Goal: Complete Application Form: Complete application form

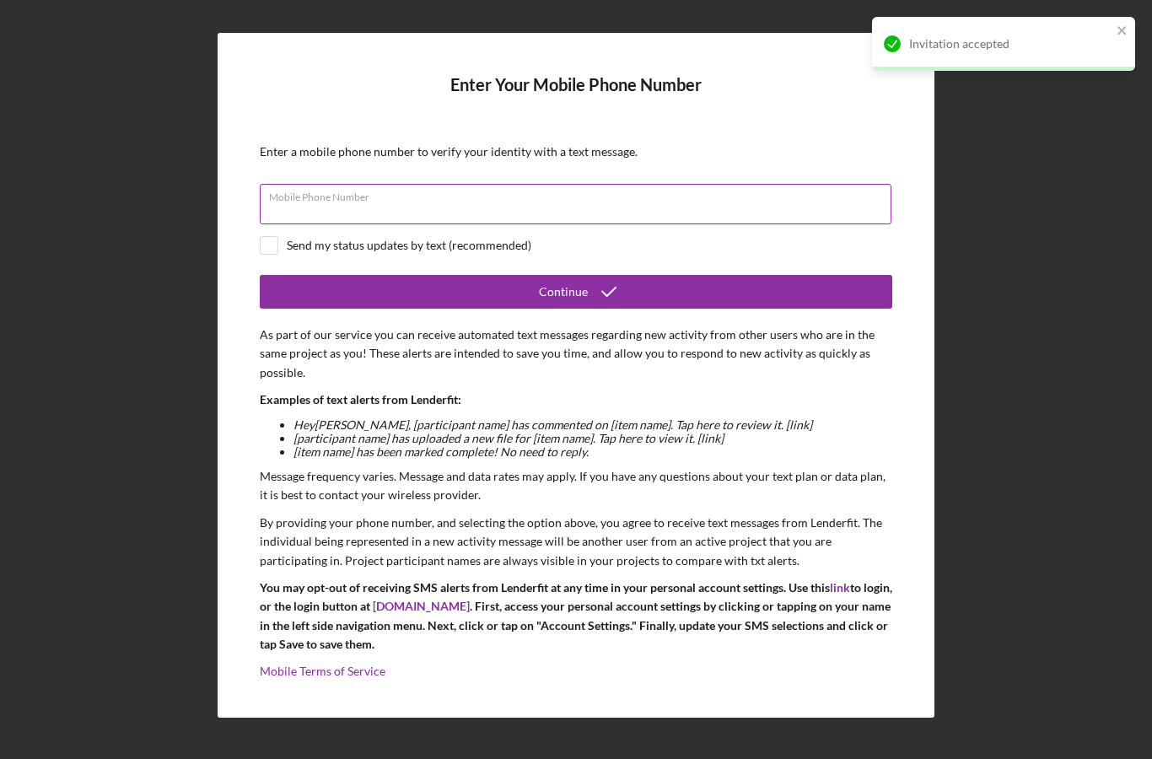
click at [471, 224] on input "Mobile Phone Number" at bounding box center [576, 204] width 632 height 40
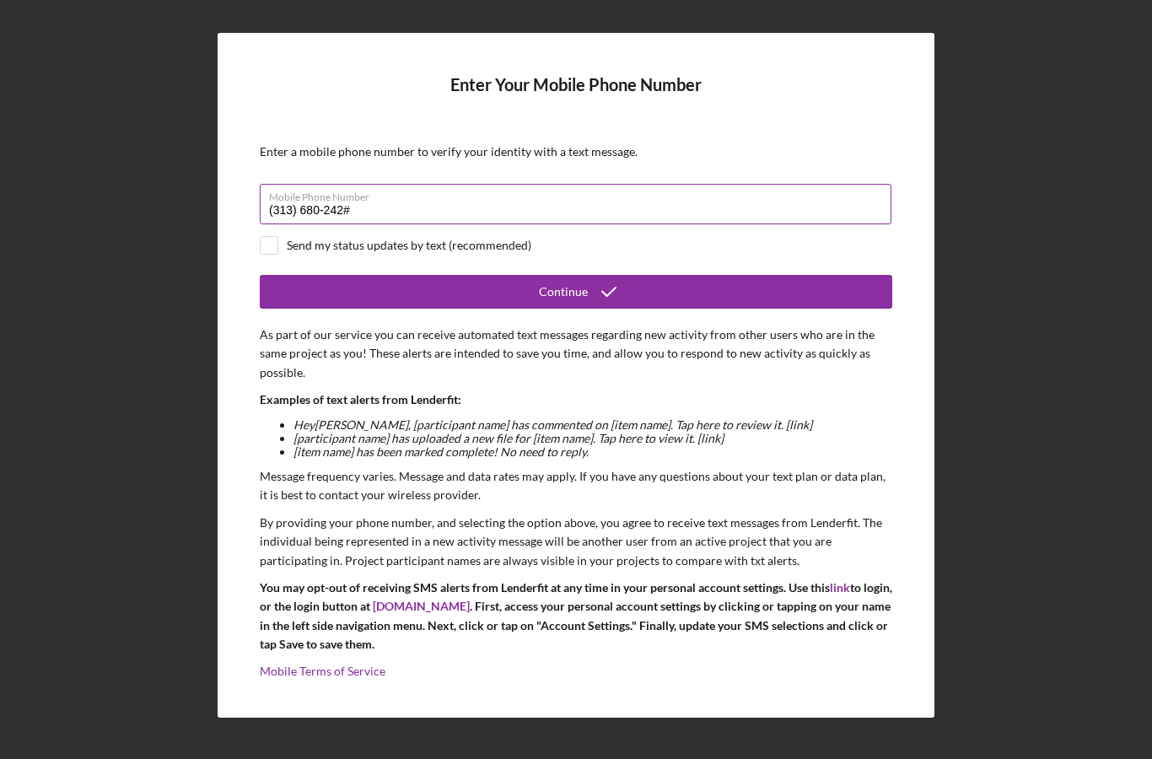
type input "[PHONE_NUMBER]"
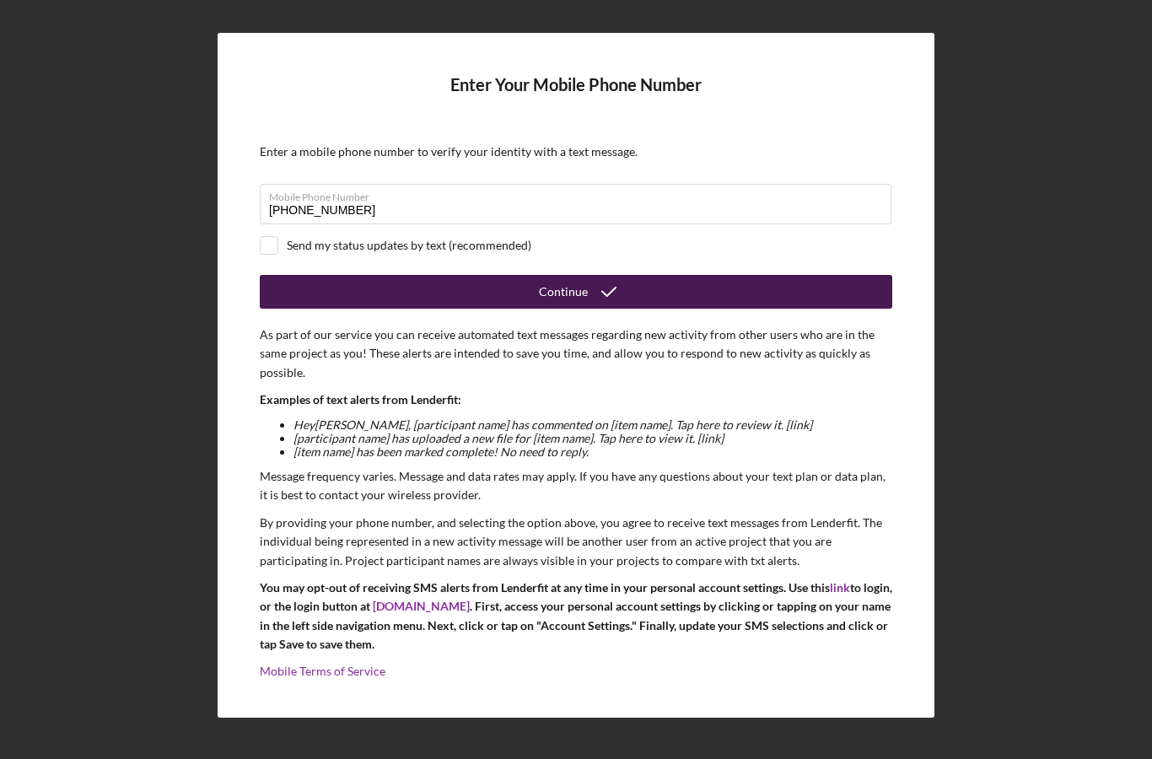
click at [462, 309] on button "Continue" at bounding box center [576, 292] width 632 height 34
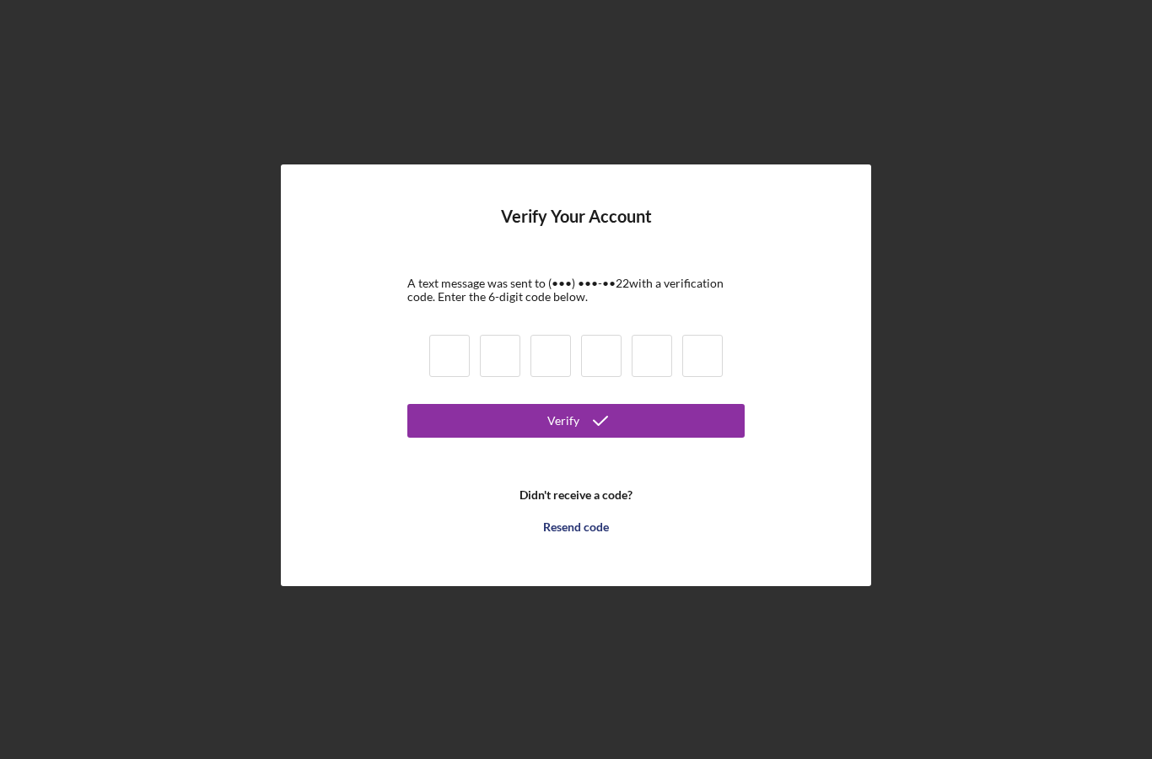
click at [448, 377] on input at bounding box center [449, 356] width 40 height 42
type input "7"
type input "8"
type input "3"
type input "0"
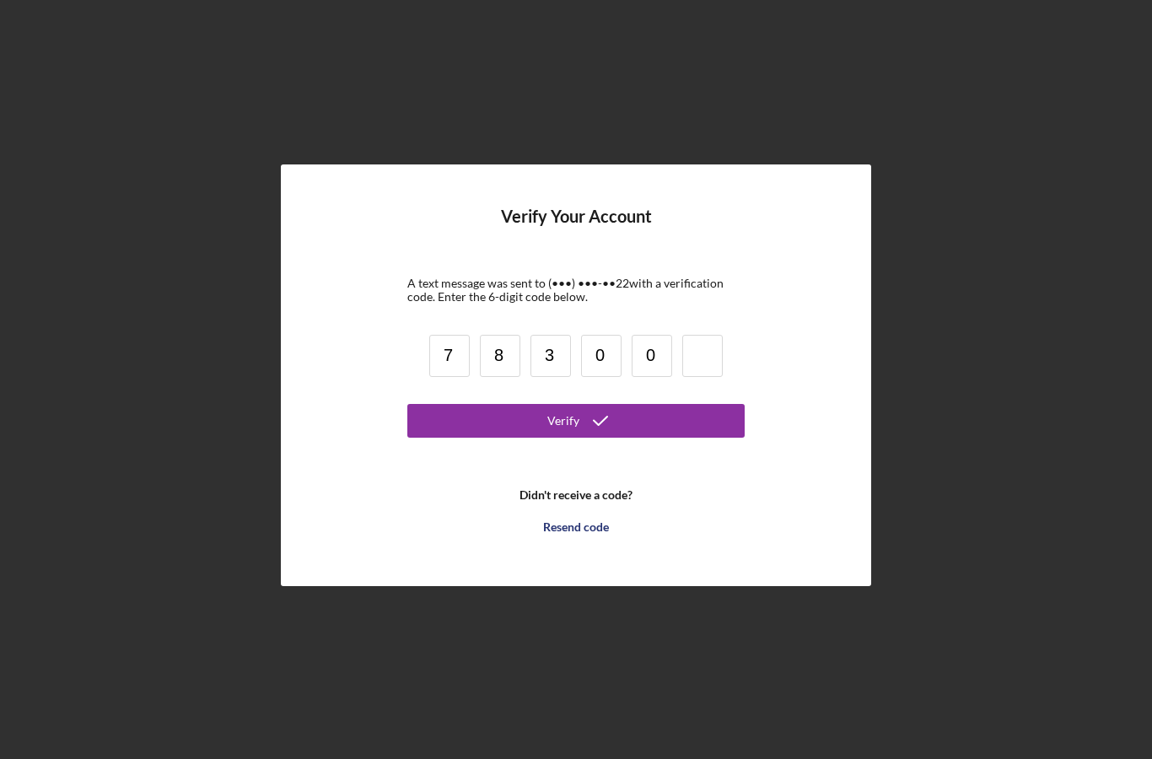
type input "0"
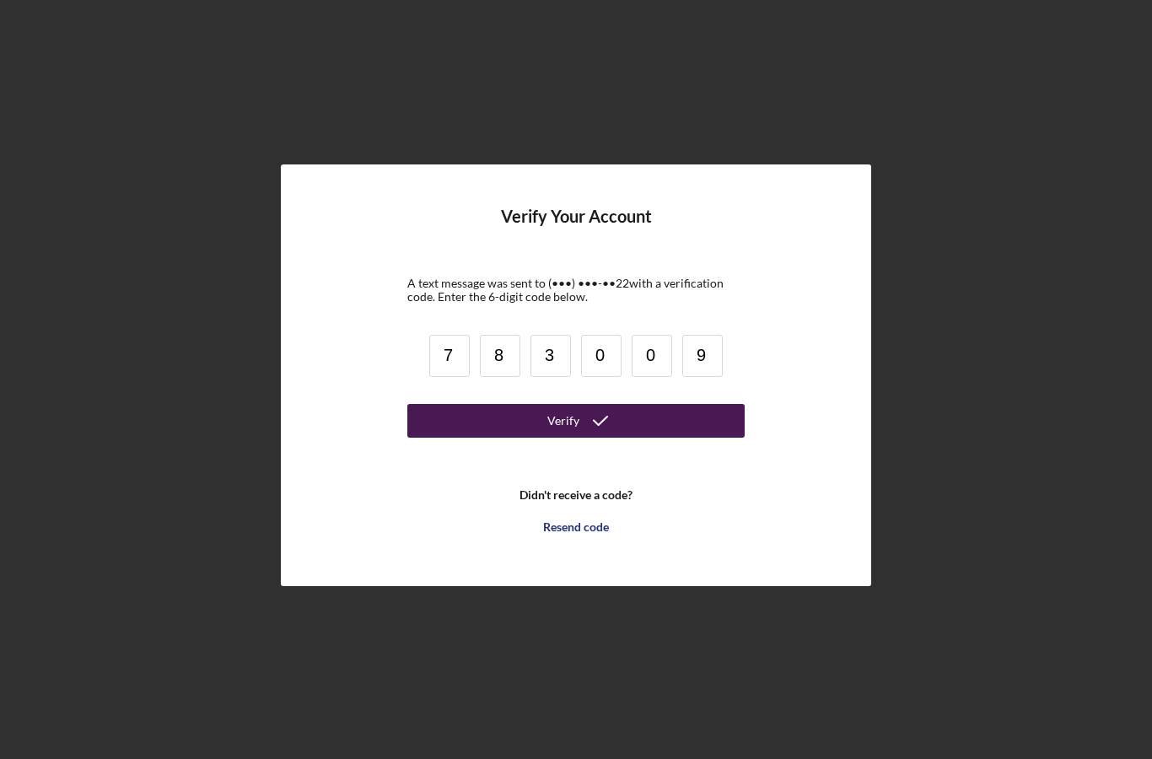
type input "9"
click at [535, 438] on button "Verify" at bounding box center [575, 421] width 337 height 34
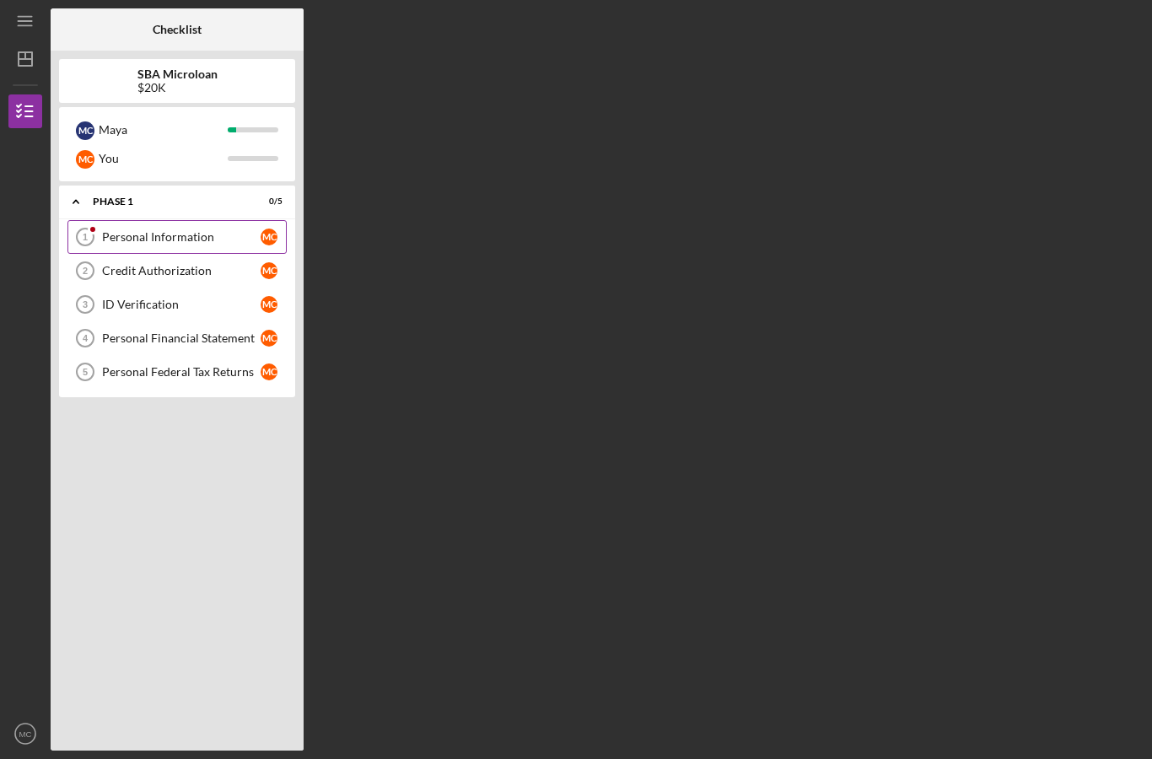
click at [149, 239] on div "Personal Information" at bounding box center [181, 236] width 159 height 13
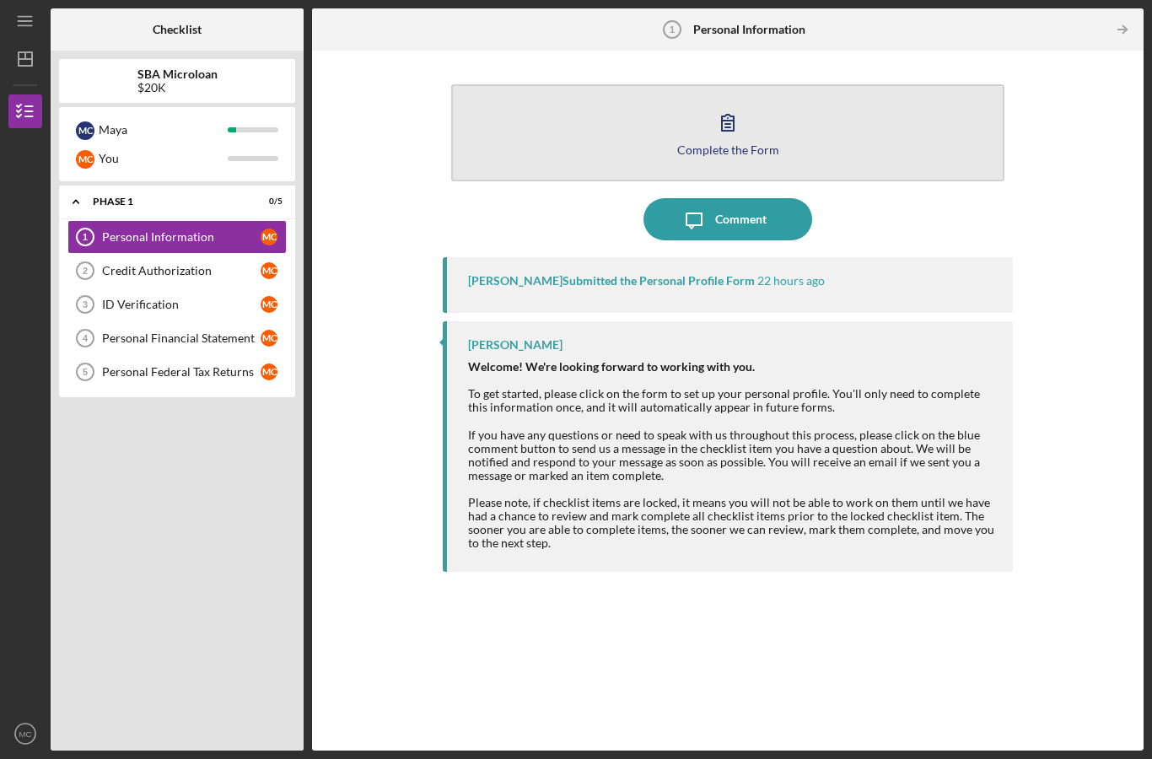
click at [648, 84] on button "Complete the Form Form" at bounding box center [727, 132] width 553 height 97
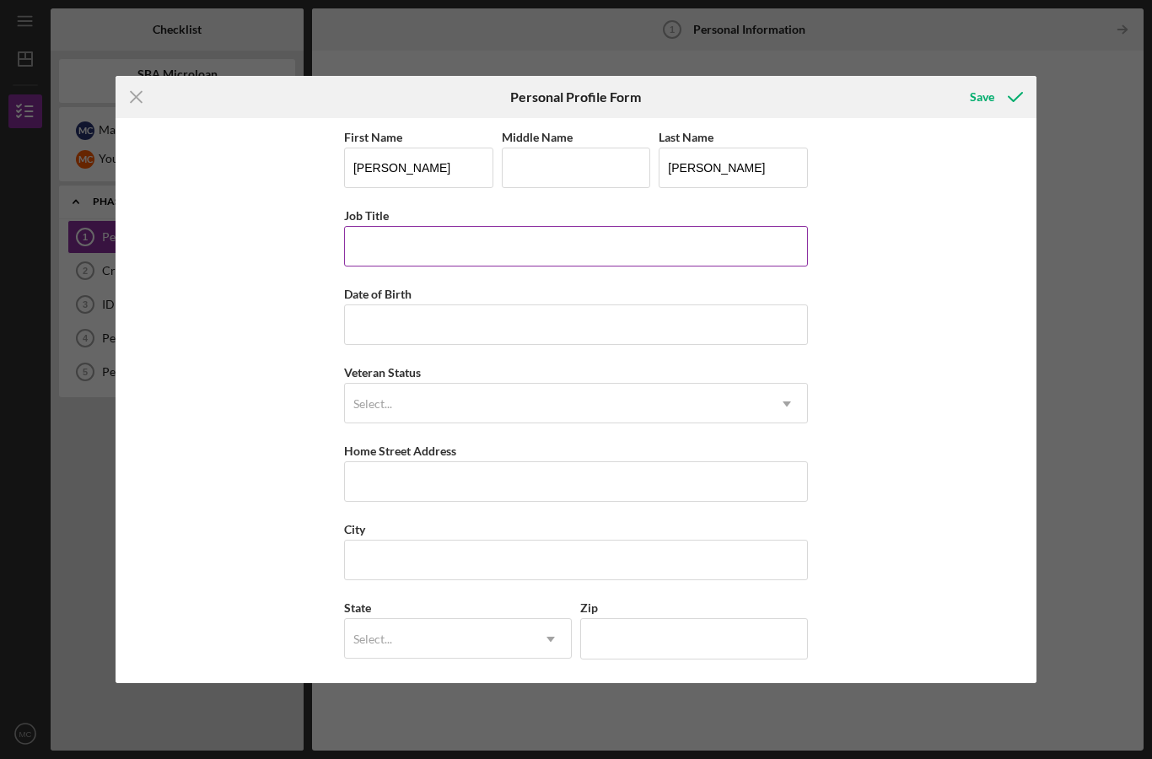
click at [472, 241] on input "Job Title" at bounding box center [576, 246] width 464 height 40
click at [527, 169] on input "Middle Name" at bounding box center [576, 168] width 149 height 40
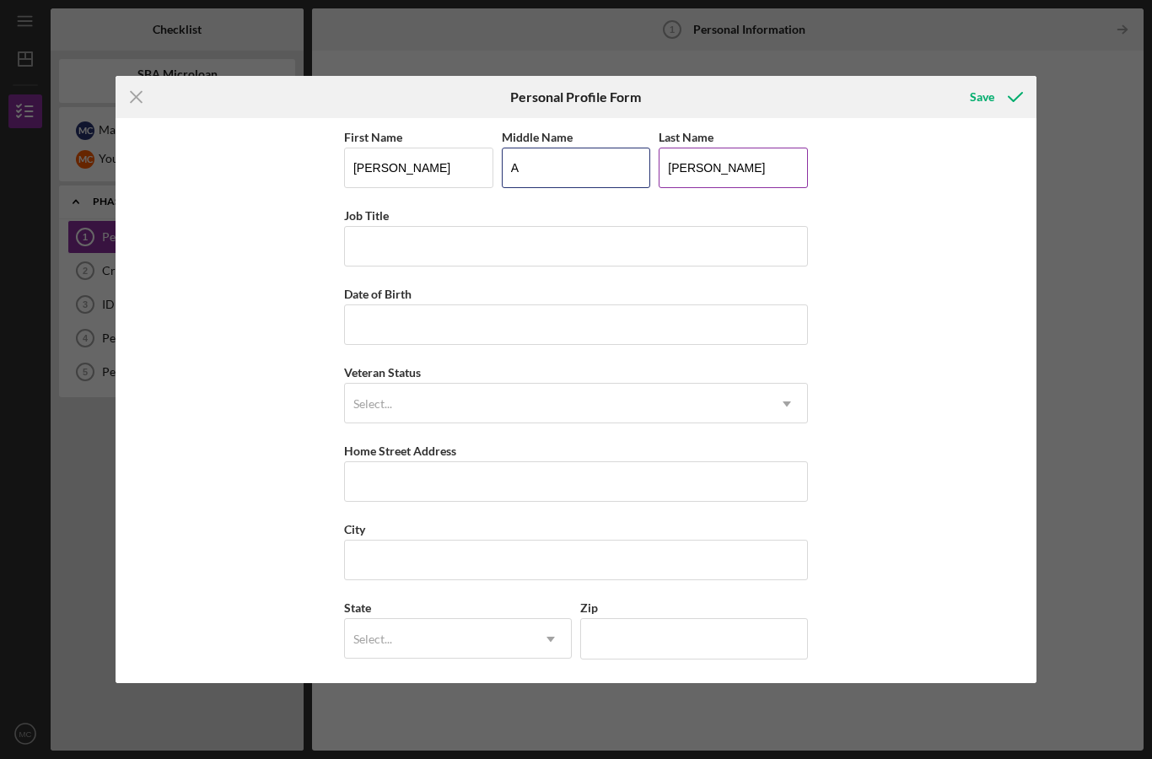
type input "A"
click at [748, 169] on input "[PERSON_NAME]" at bounding box center [733, 168] width 149 height 40
type input "[PERSON_NAME] II"
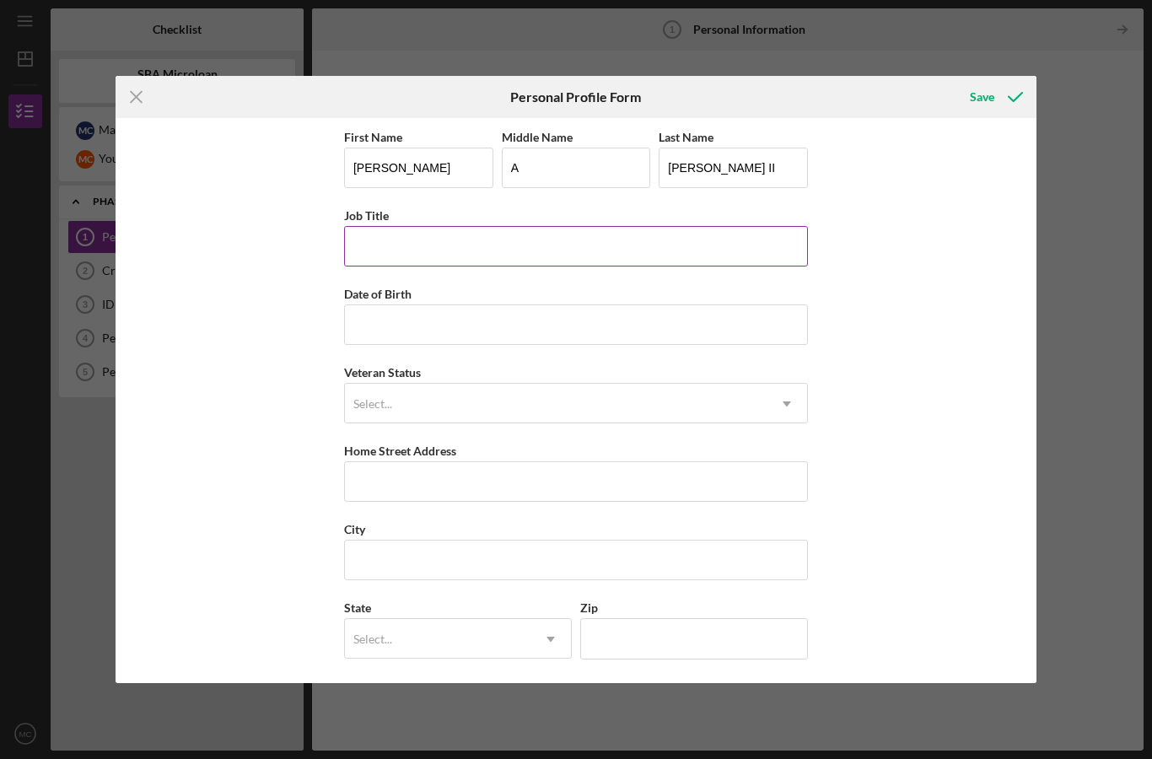
click at [664, 245] on input "Job Title" at bounding box center [576, 246] width 464 height 40
type input "Electrician"
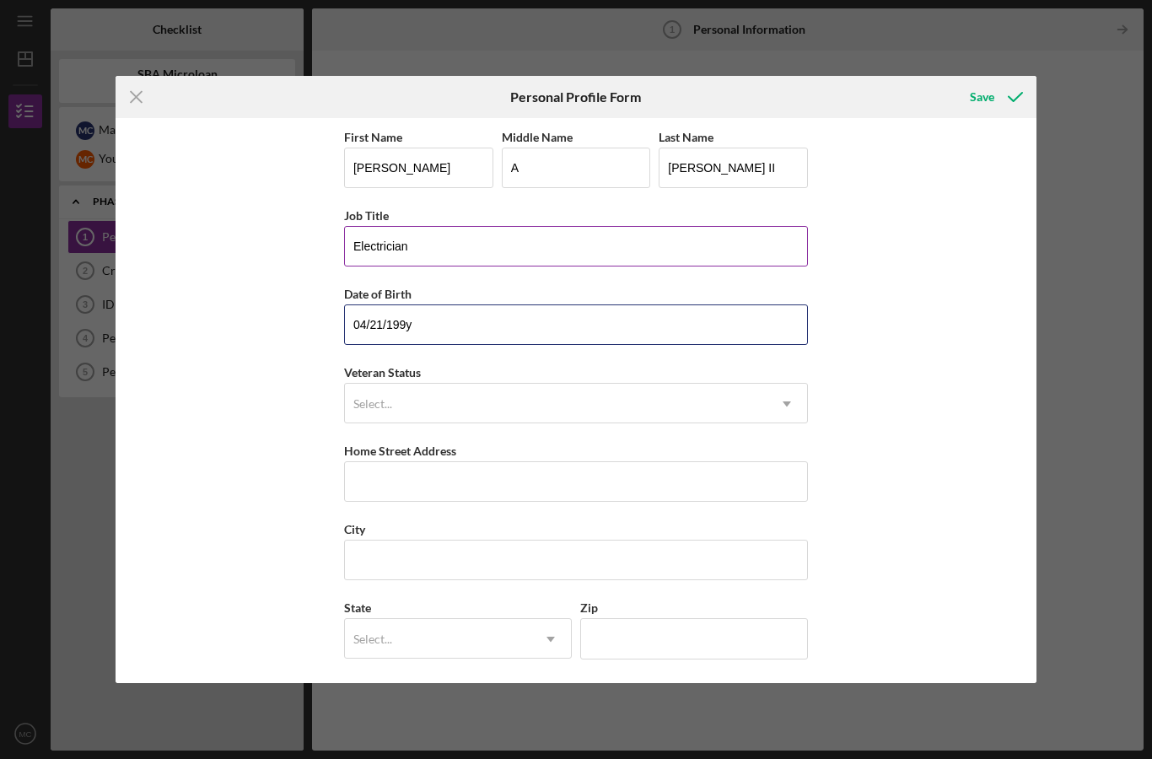
type input "[DATE]"
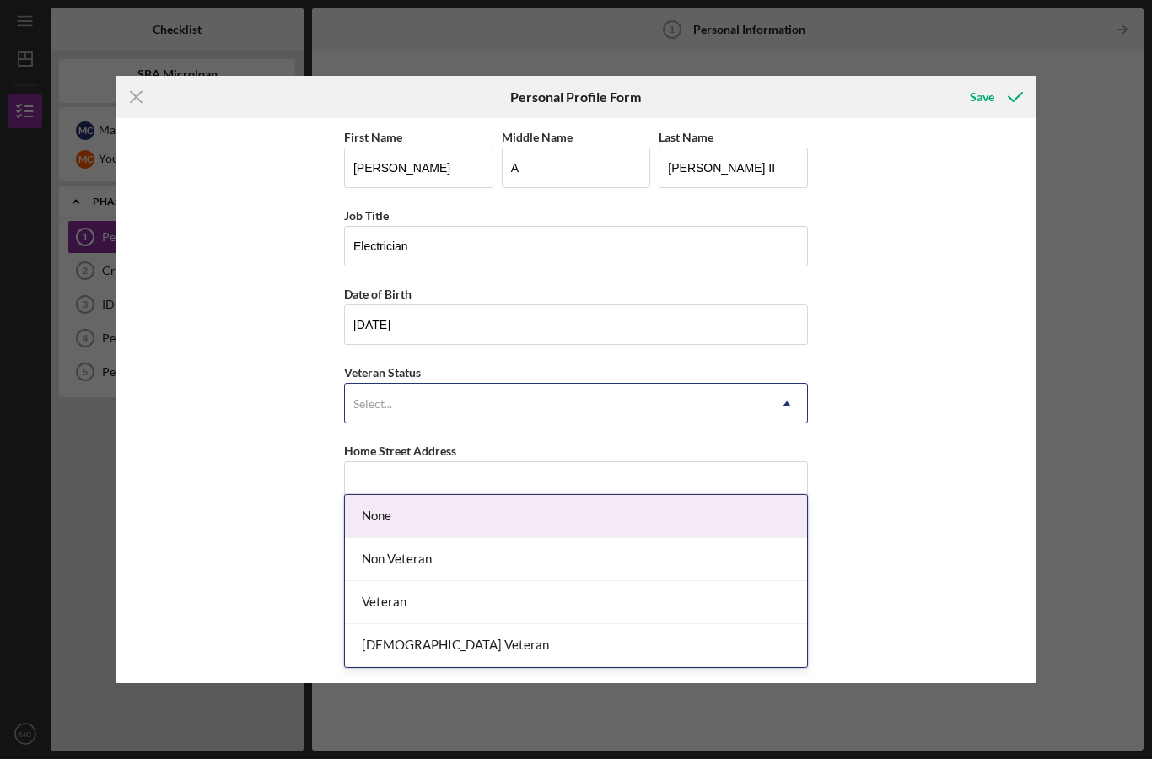
click at [644, 412] on div "Select..." at bounding box center [556, 404] width 422 height 39
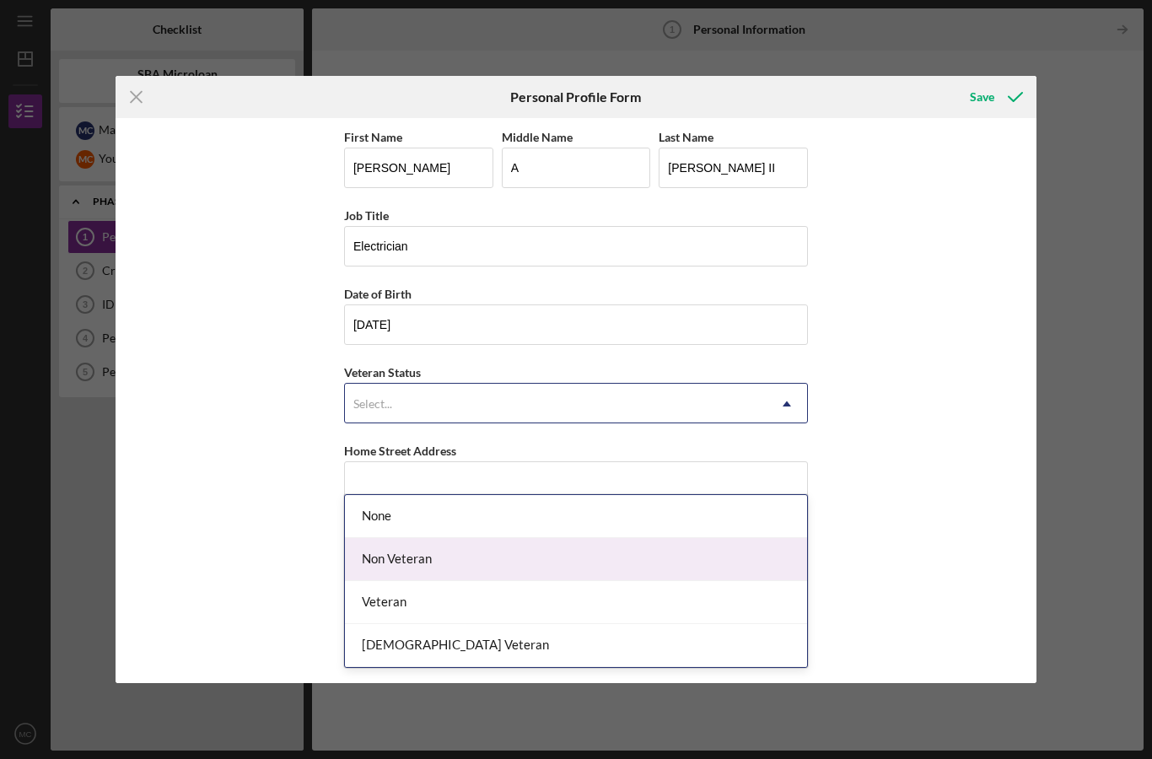
click at [533, 538] on div "Non Veteran" at bounding box center [576, 559] width 462 height 43
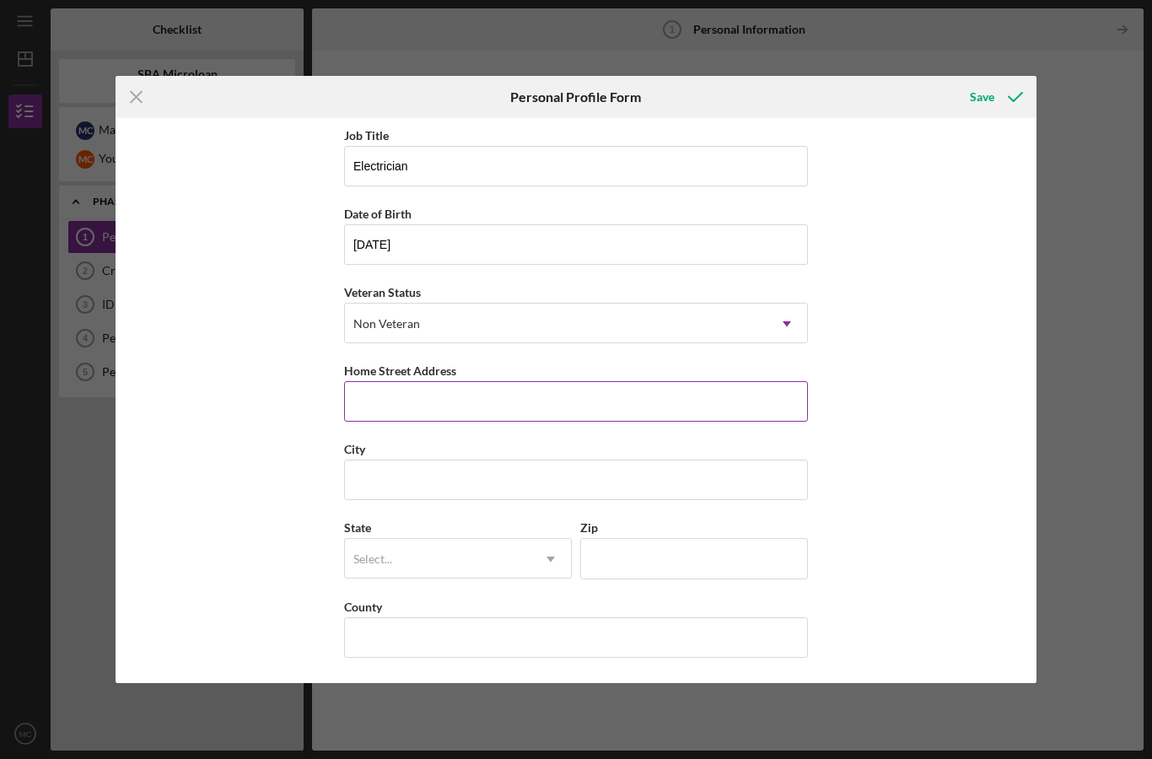
scroll to position [91, 0]
click at [498, 406] on input "Home Street Address" at bounding box center [576, 401] width 464 height 40
type input "[STREET_ADDRESS]"
type input "Southfield"
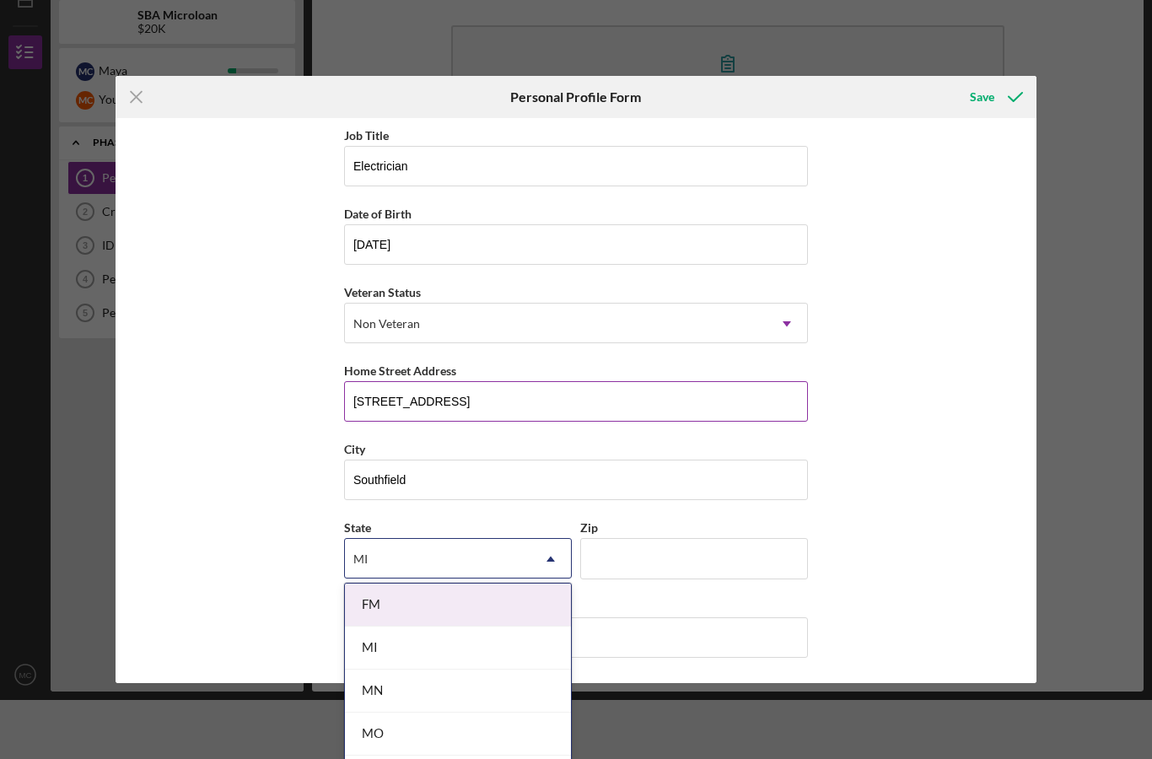
type input "MI"
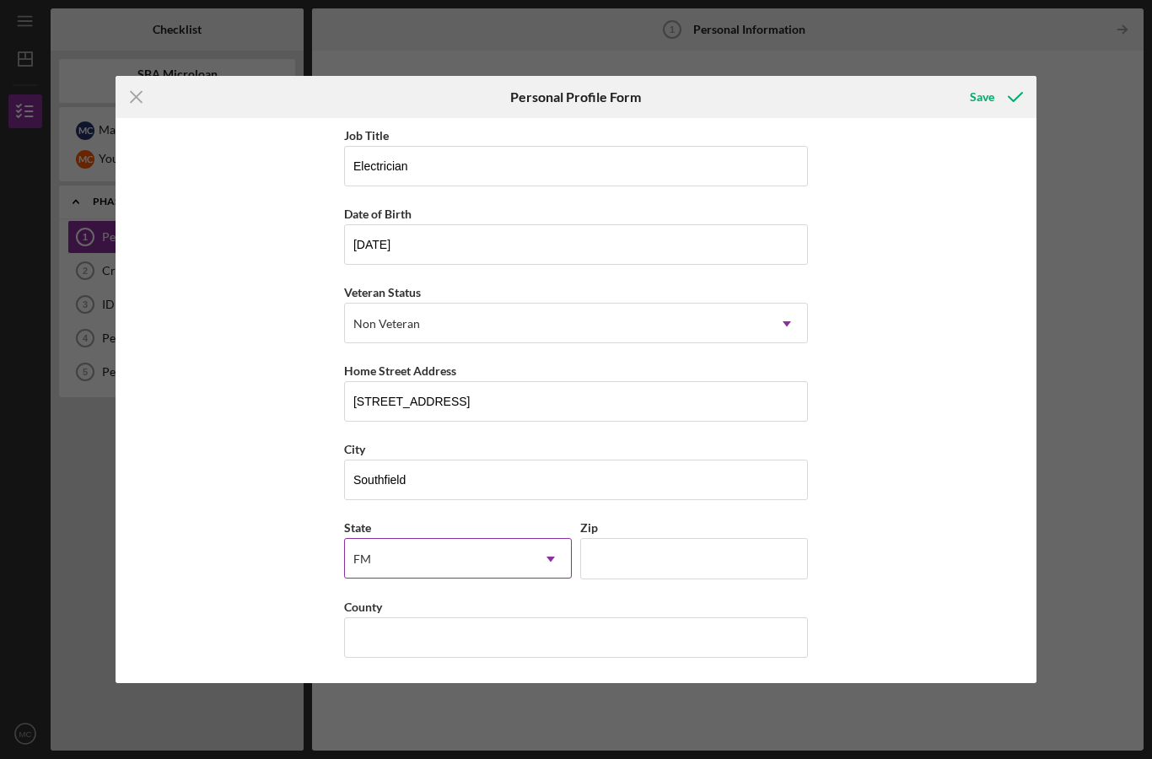
click at [464, 555] on div "FM" at bounding box center [438, 559] width 186 height 39
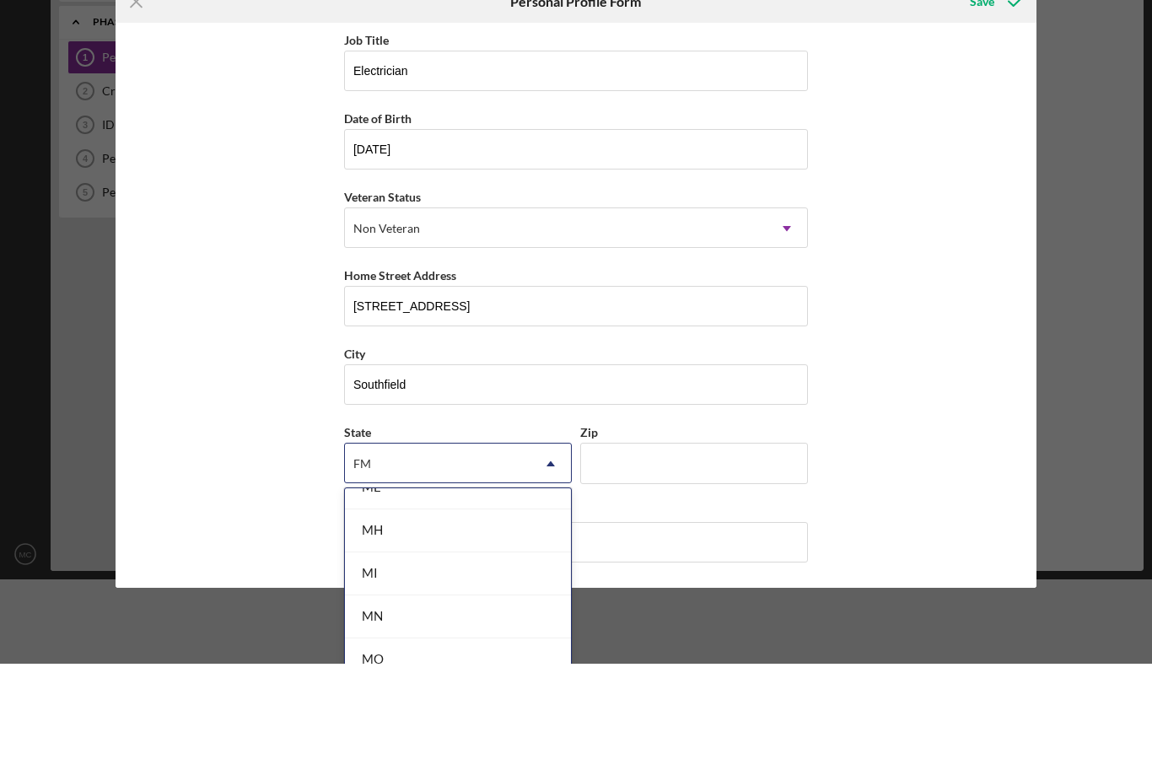
scroll to position [1366, 0]
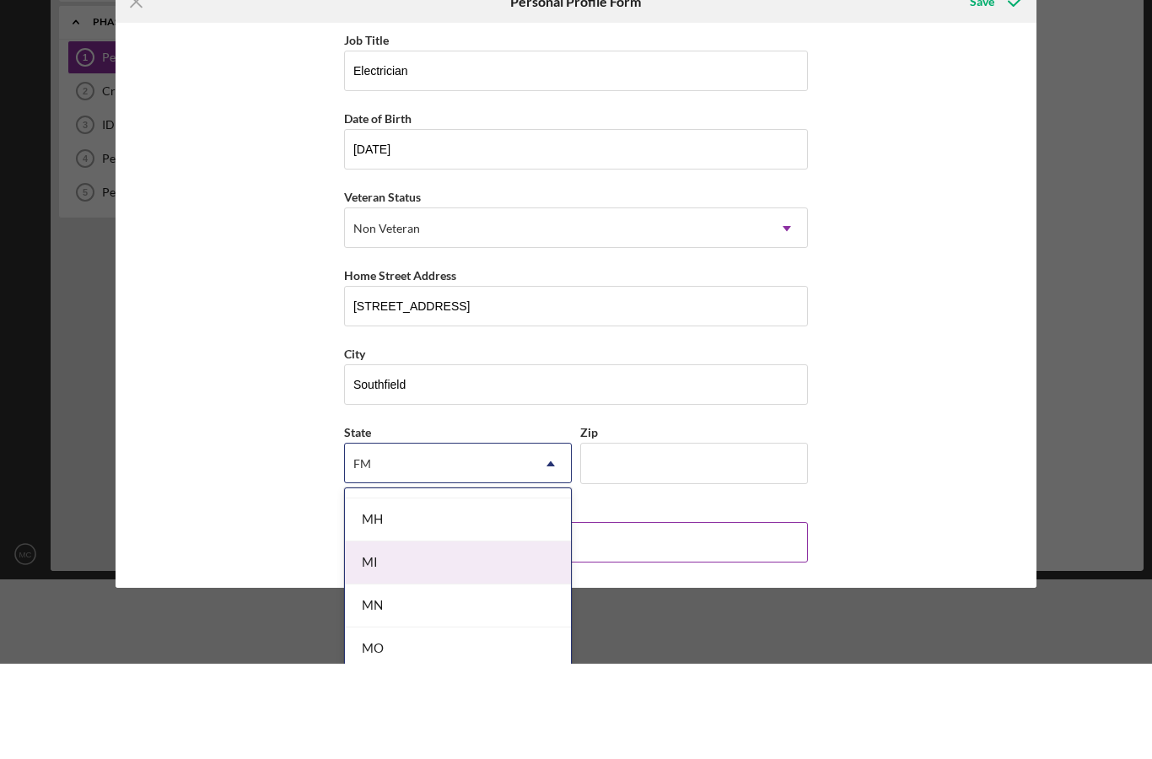
click at [453, 637] on div "MI" at bounding box center [458, 658] width 226 height 43
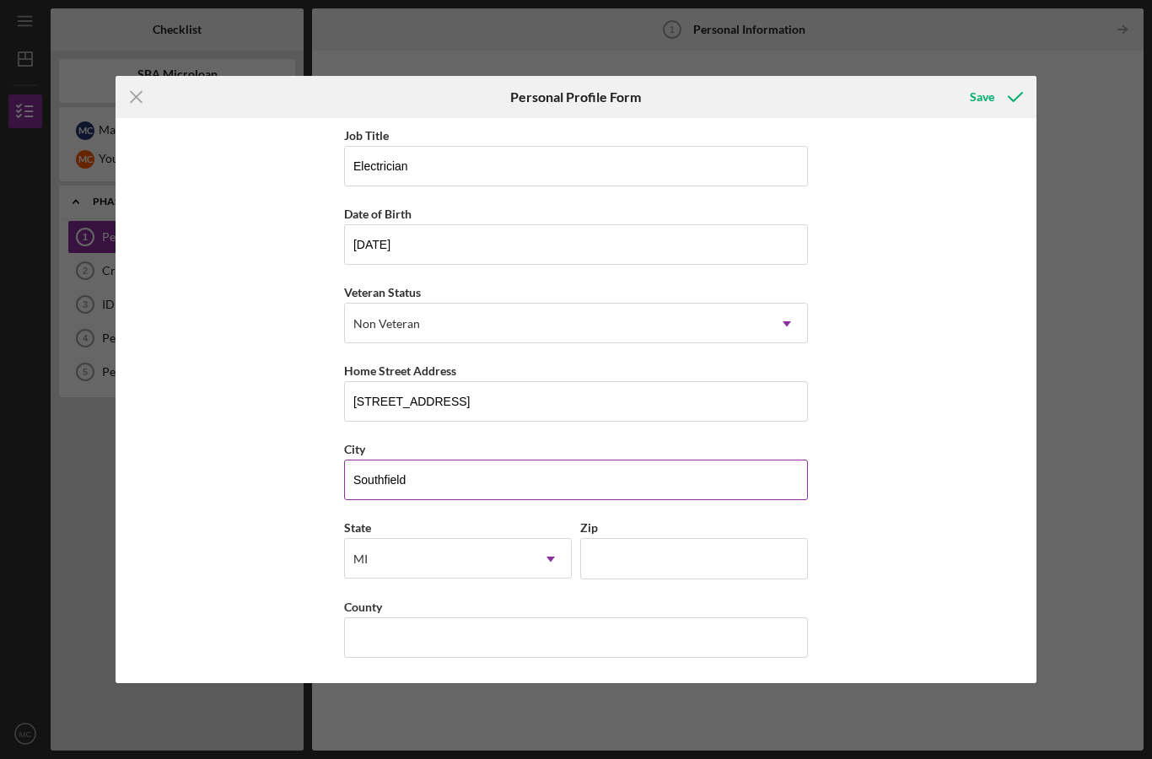
click at [622, 466] on input "Southfield" at bounding box center [576, 480] width 464 height 40
click at [618, 558] on input "Zip" at bounding box center [694, 558] width 228 height 40
type input "48033"
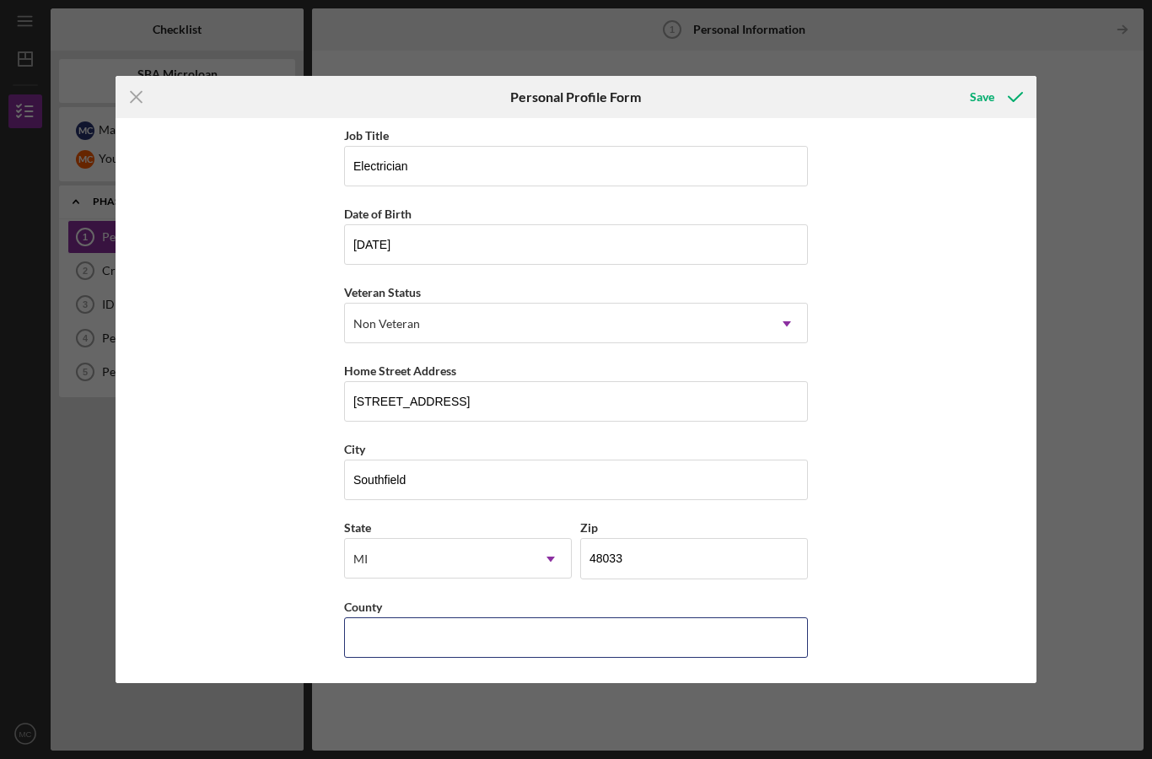
drag, startPoint x: 560, startPoint y: 646, endPoint x: 560, endPoint y: 741, distance: 95.3
click at [560, 646] on div "Icon/Menu Close Personal Profile Form Save First Name [PERSON_NAME] Middle Name…" at bounding box center [576, 379] width 1152 height 759
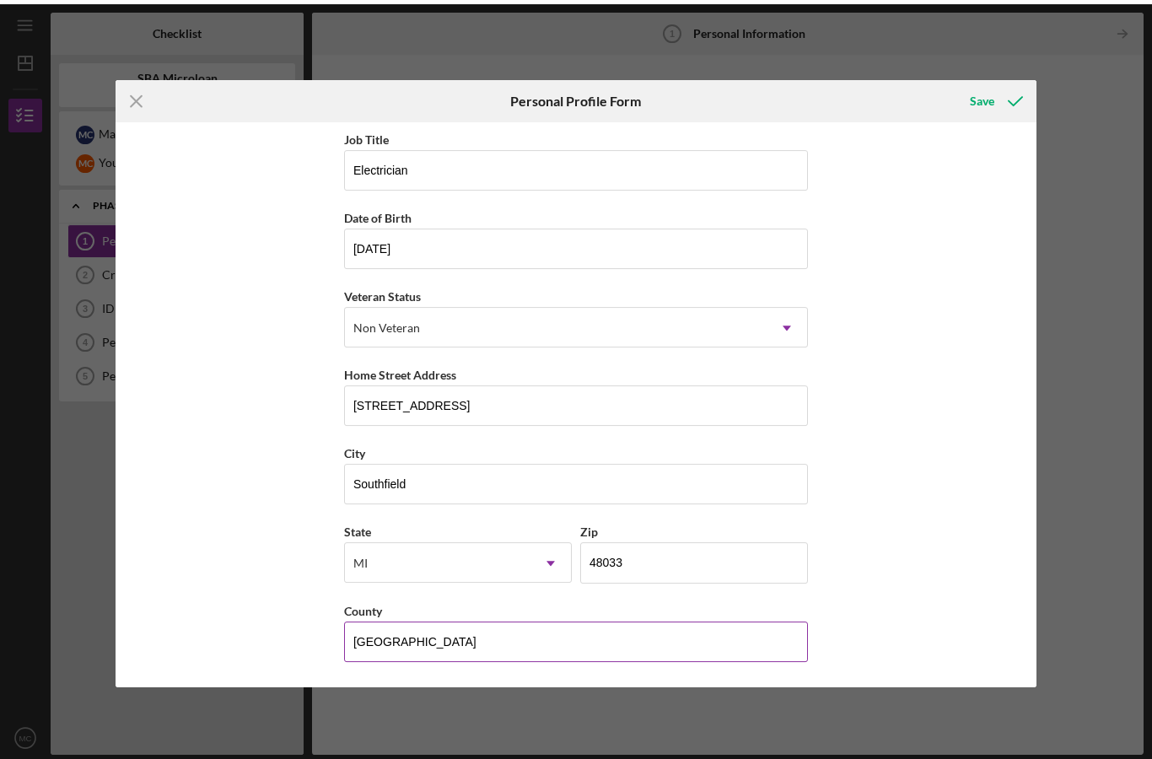
scroll to position [0, 0]
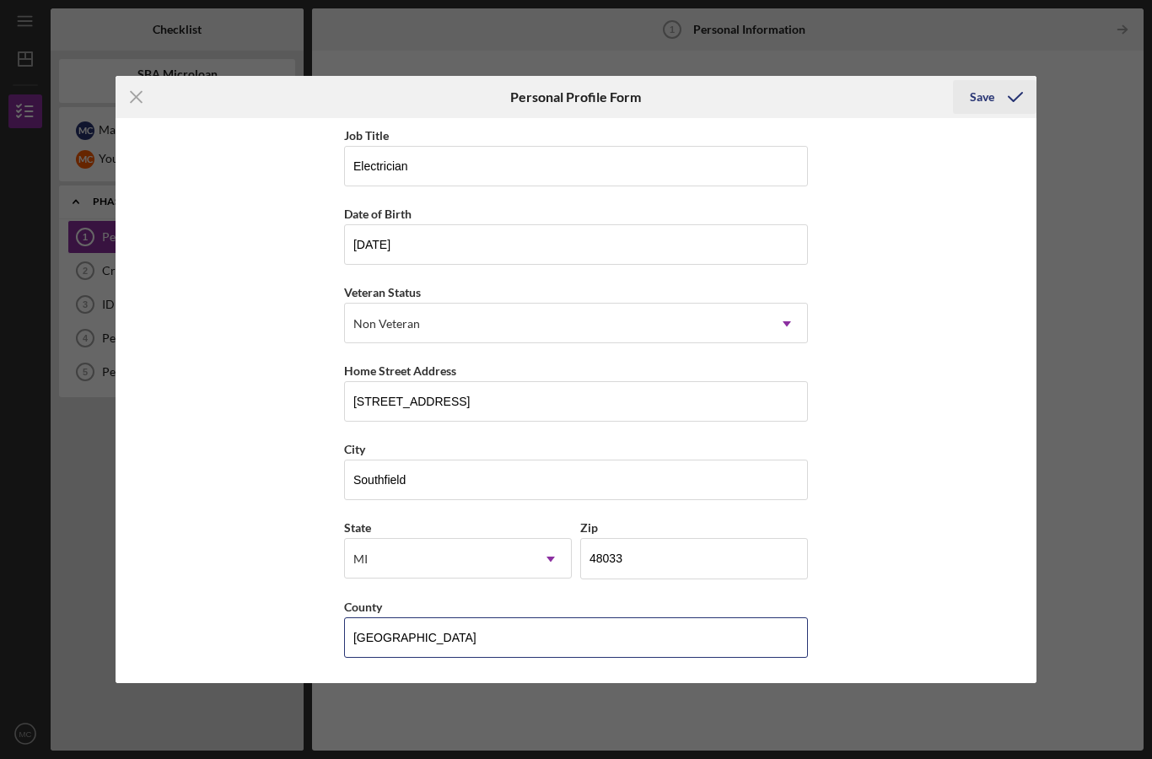
type input "[GEOGRAPHIC_DATA]"
click at [1002, 102] on icon "submit" at bounding box center [1015, 97] width 42 height 42
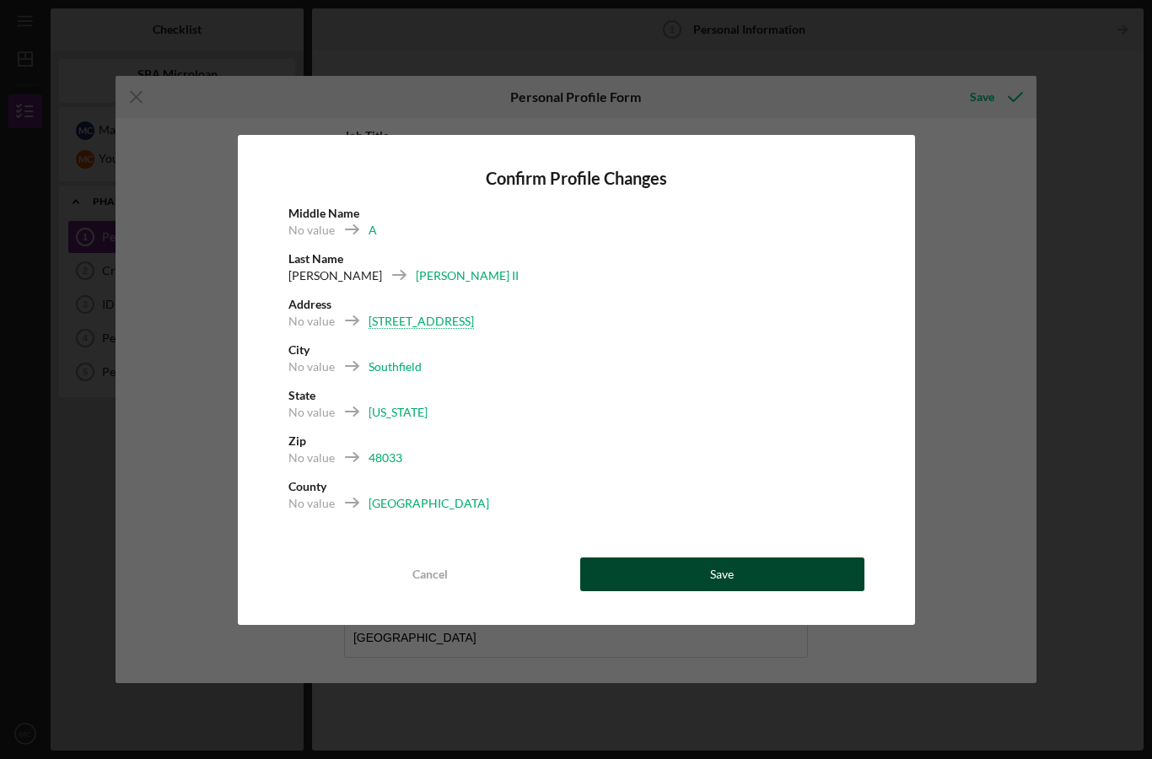
click at [686, 573] on button "Save" at bounding box center [722, 574] width 284 height 34
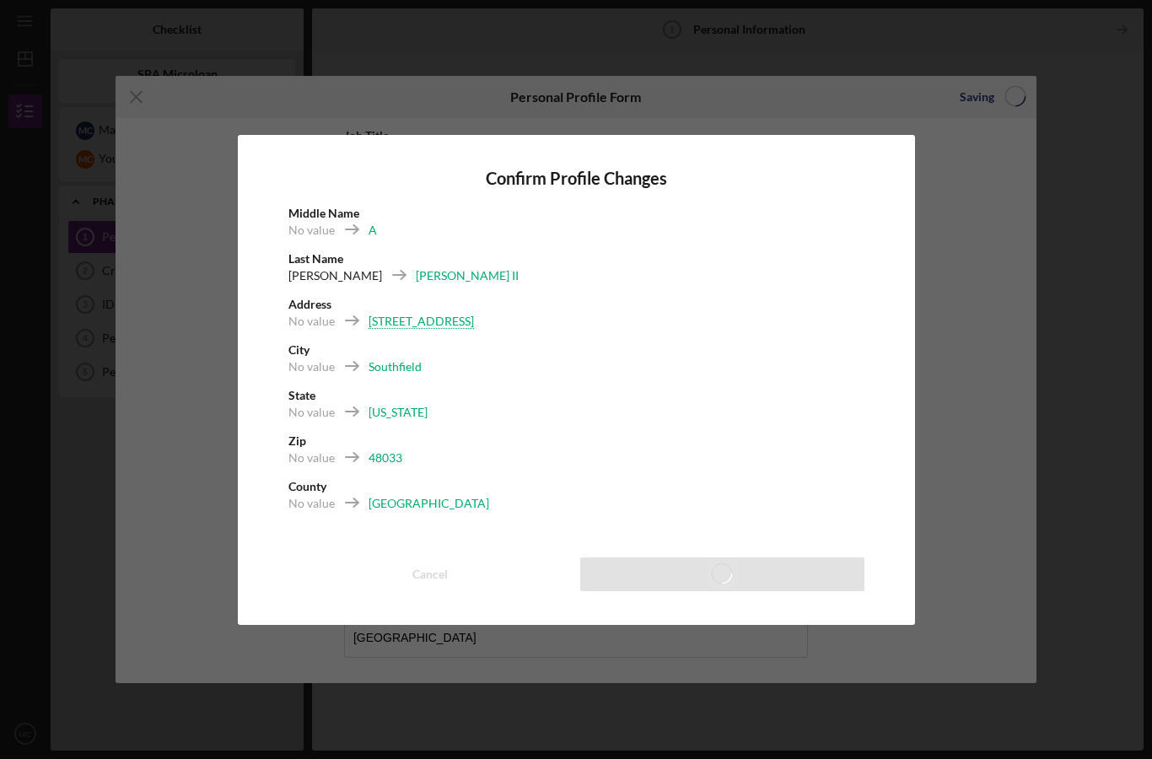
scroll to position [59, 0]
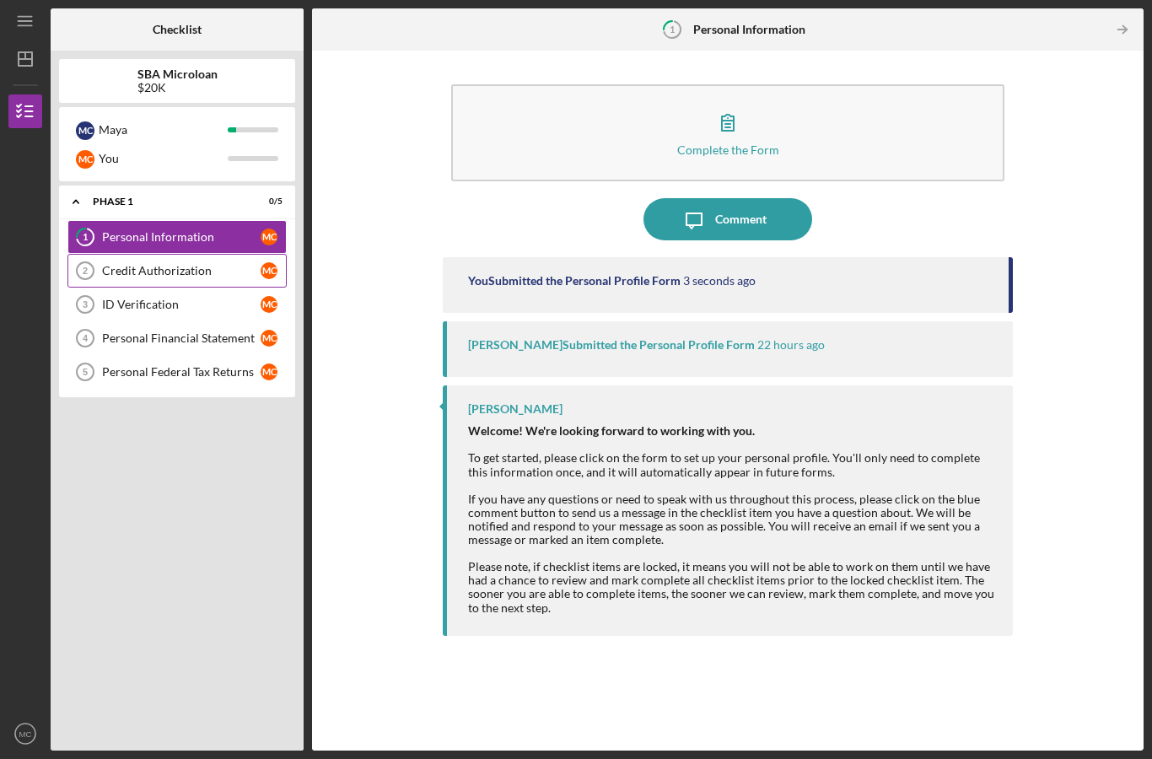
click at [205, 264] on div "Credit Authorization" at bounding box center [181, 270] width 159 height 13
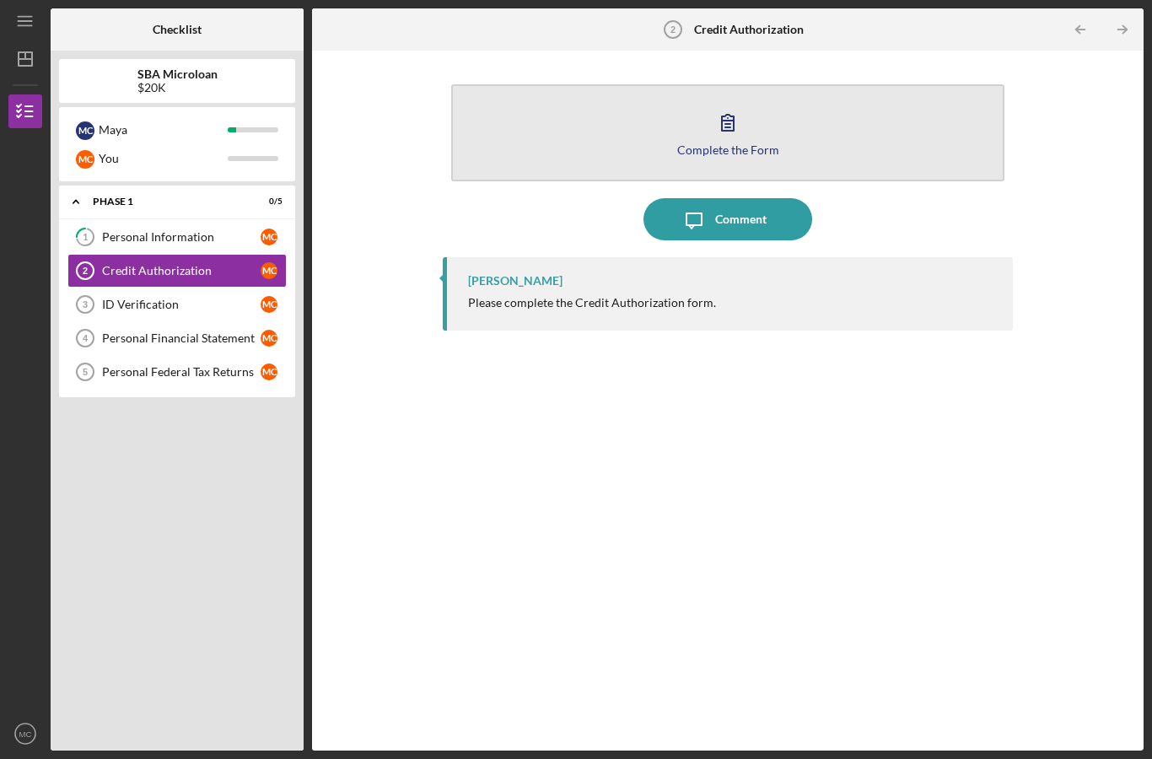
click at [731, 101] on icon "button" at bounding box center [728, 122] width 42 height 42
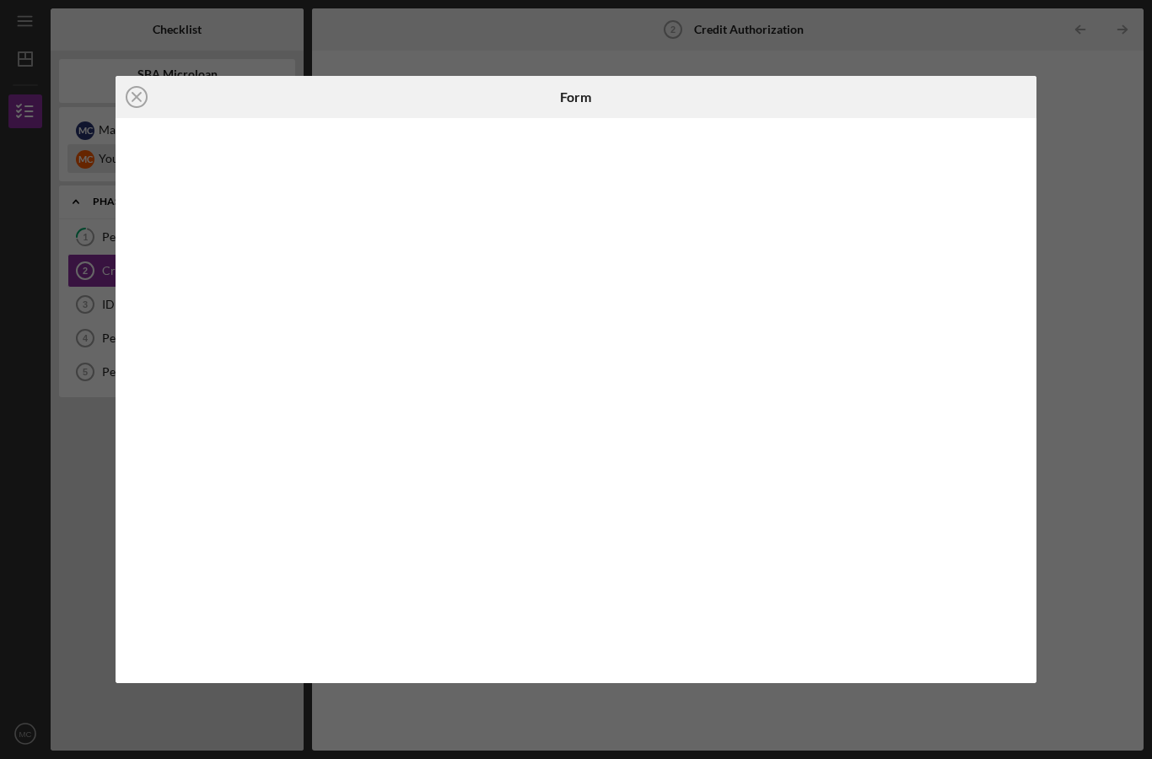
click at [134, 98] on icon "Icon/Close" at bounding box center [137, 97] width 42 height 42
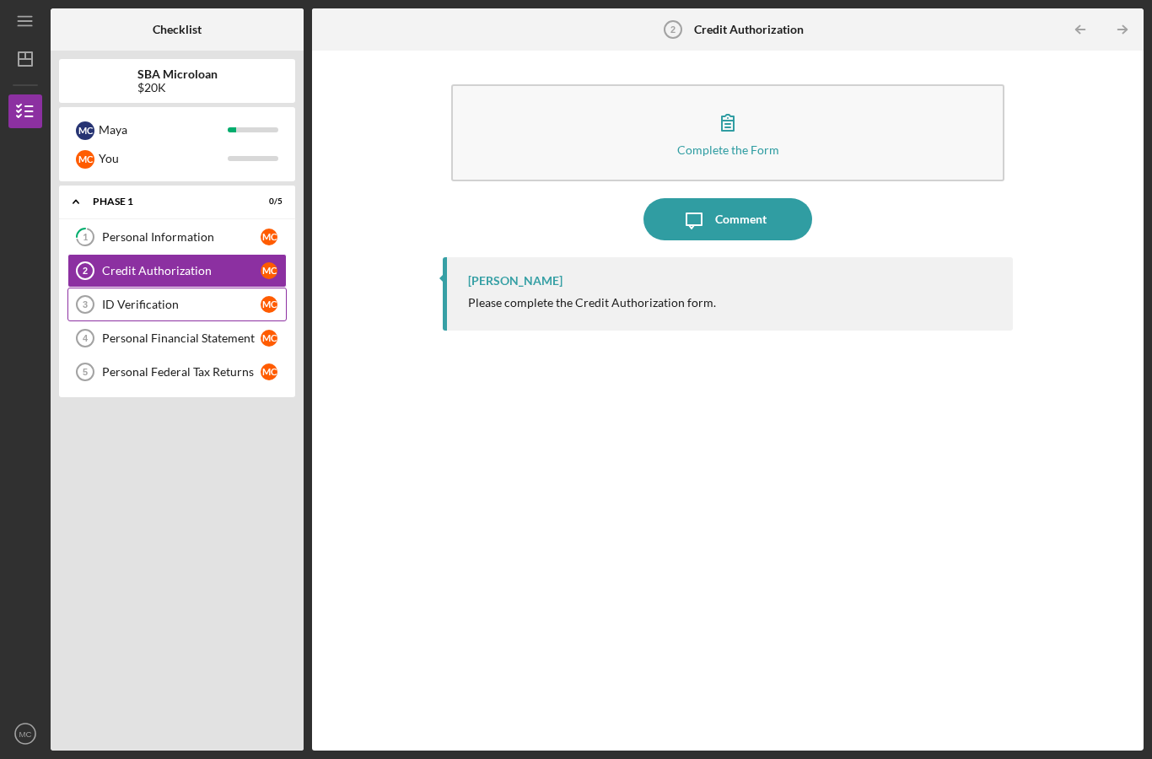
click at [202, 298] on div "ID Verification" at bounding box center [181, 304] width 159 height 13
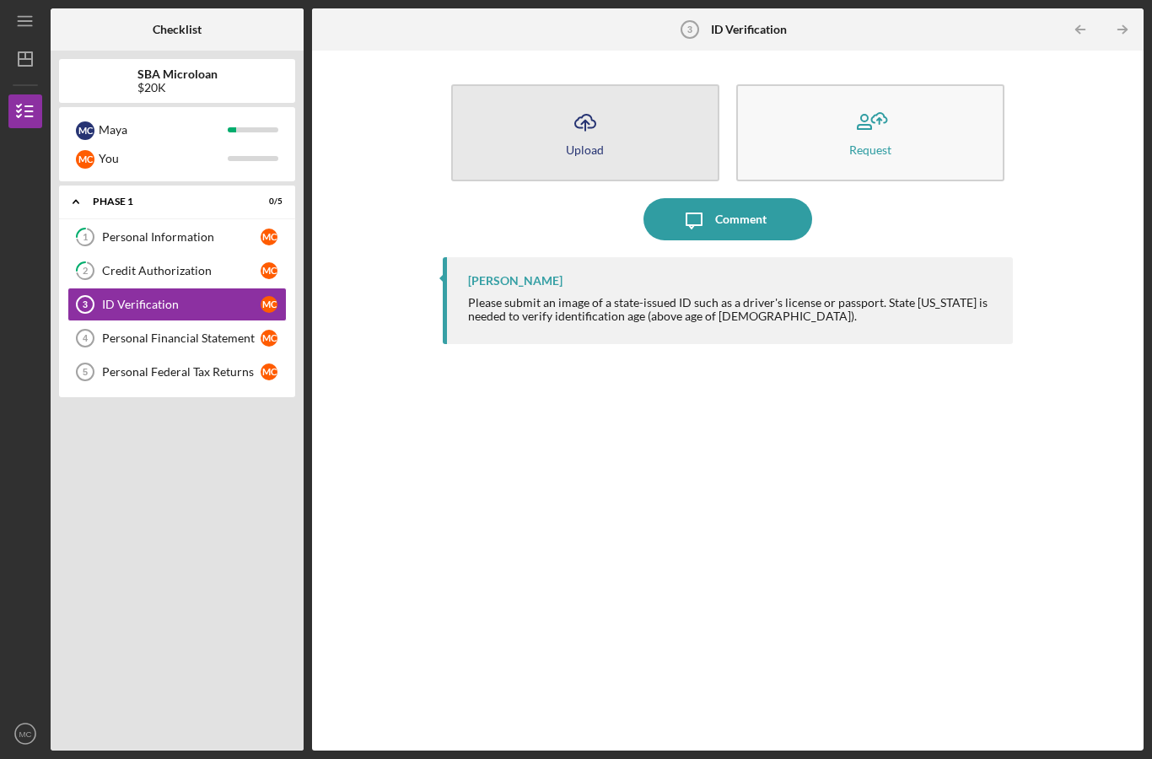
click at [586, 143] on div "Upload" at bounding box center [585, 149] width 38 height 13
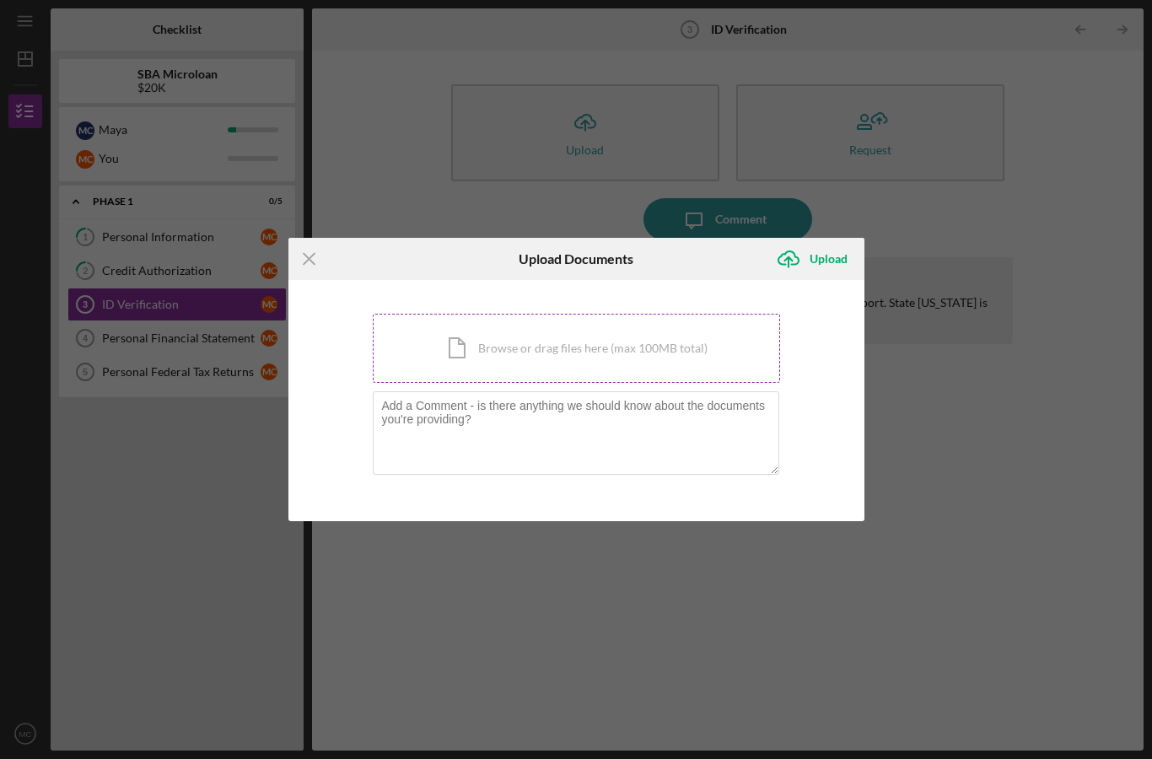
click at [517, 346] on div "Icon/Document Browse or drag files here (max 100MB total) Tap to choose files o…" at bounding box center [576, 348] width 407 height 69
click at [315, 258] on icon "Icon/Menu Close" at bounding box center [309, 259] width 42 height 42
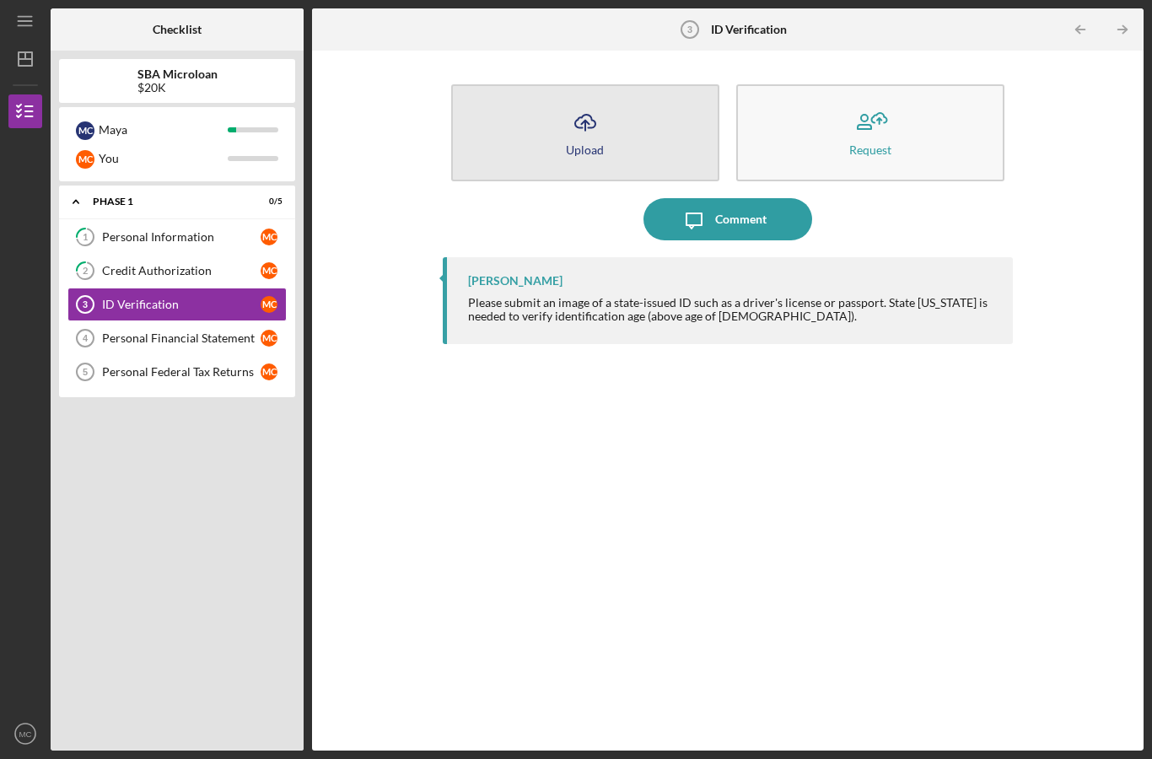
click at [562, 84] on button "Icon/Upload Upload" at bounding box center [585, 132] width 268 height 97
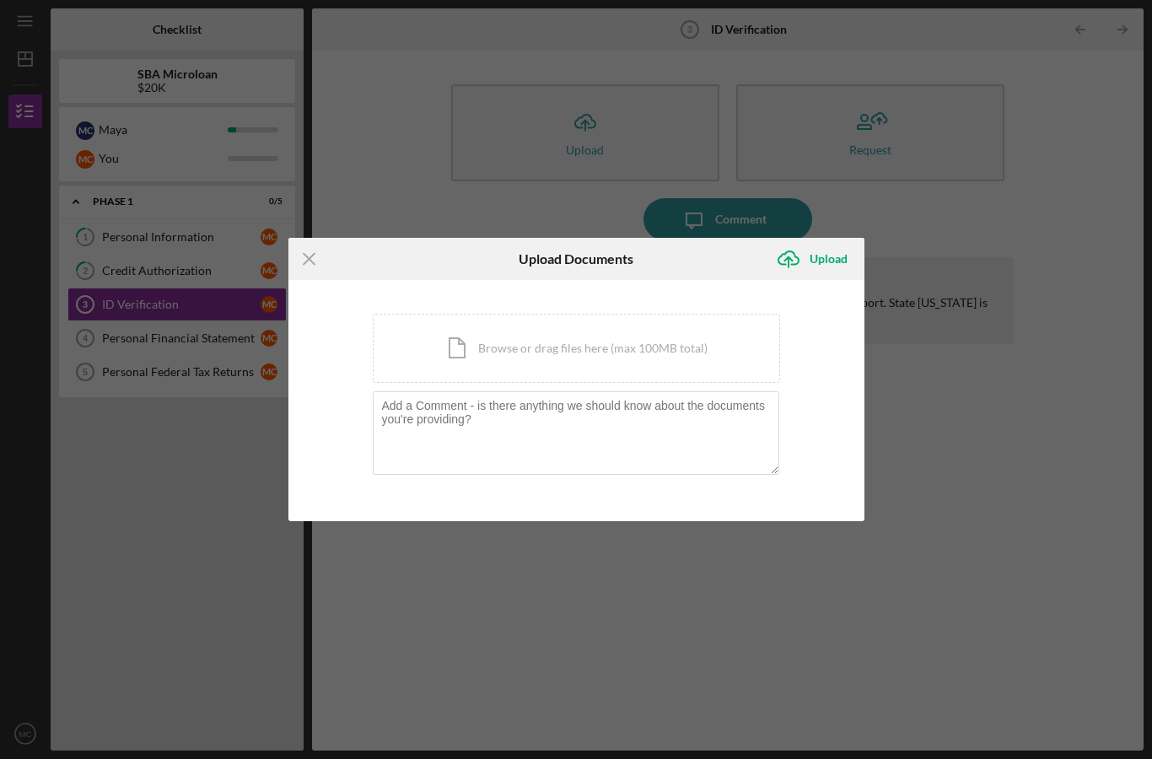
click at [313, 252] on icon "Icon/Menu Close" at bounding box center [309, 259] width 42 height 42
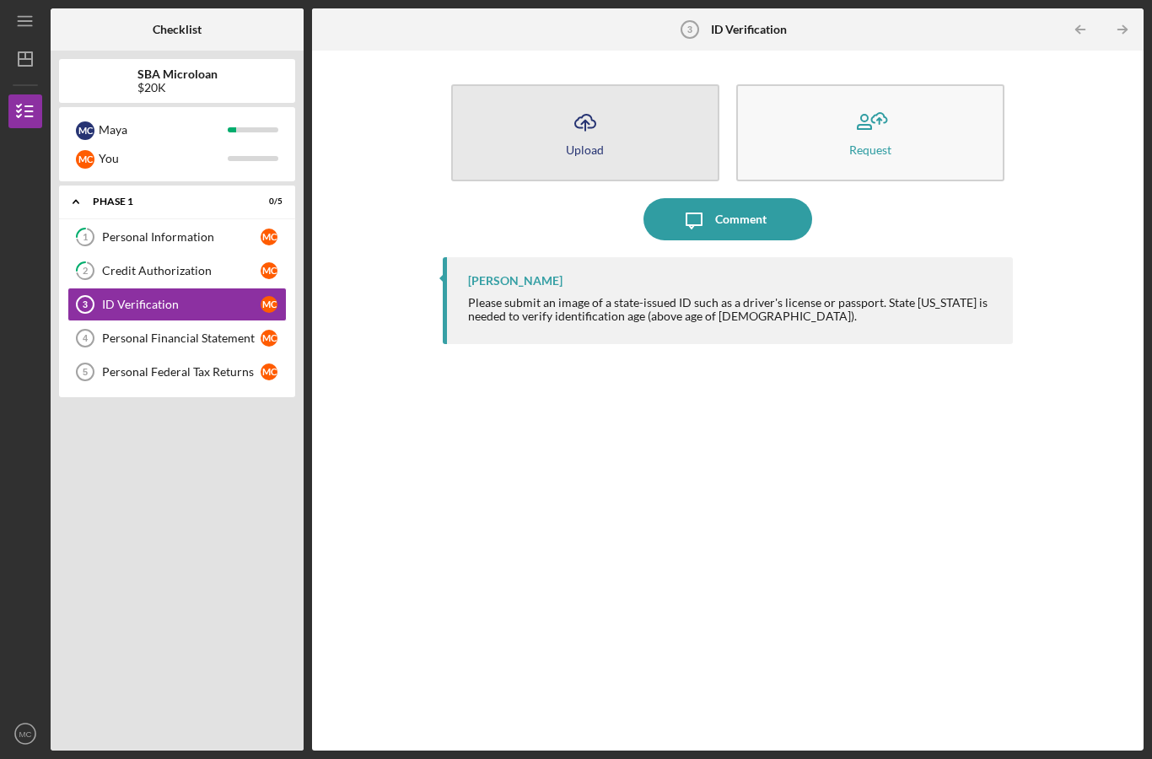
click at [580, 100] on button "Icon/Upload Upload" at bounding box center [585, 132] width 268 height 97
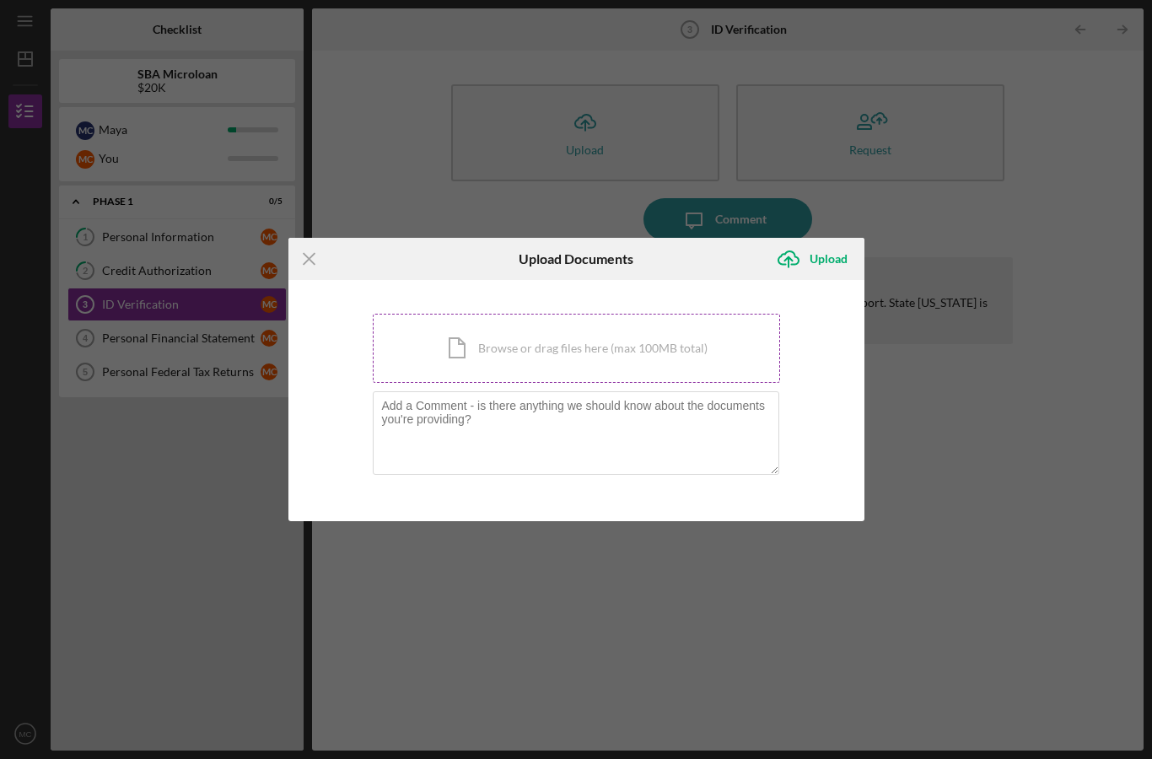
click at [511, 343] on div "Icon/Document Browse or drag files here (max 100MB total) Tap to choose files o…" at bounding box center [576, 348] width 407 height 69
click at [309, 254] on icon "Icon/Menu Close" at bounding box center [309, 259] width 42 height 42
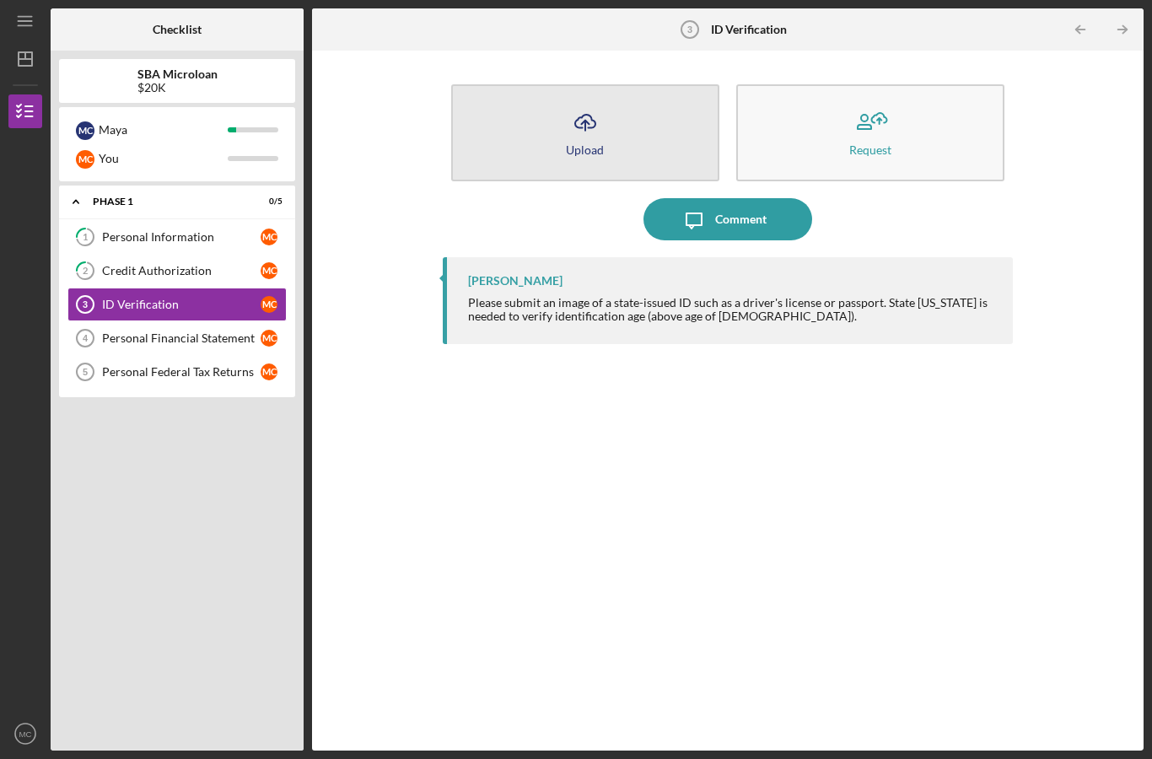
click at [650, 84] on button "Icon/Upload Upload" at bounding box center [585, 132] width 268 height 97
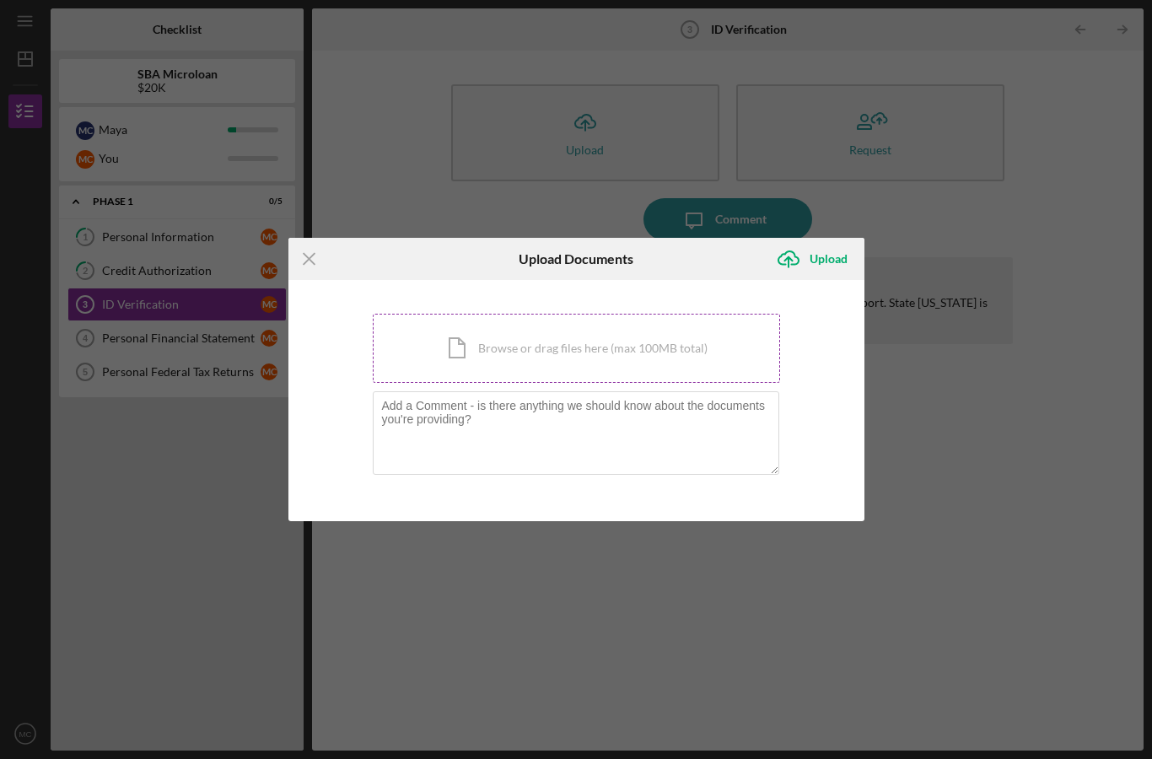
click at [498, 327] on div "Icon/Document Browse or drag files here (max 100MB total) Tap to choose files o…" at bounding box center [576, 348] width 407 height 69
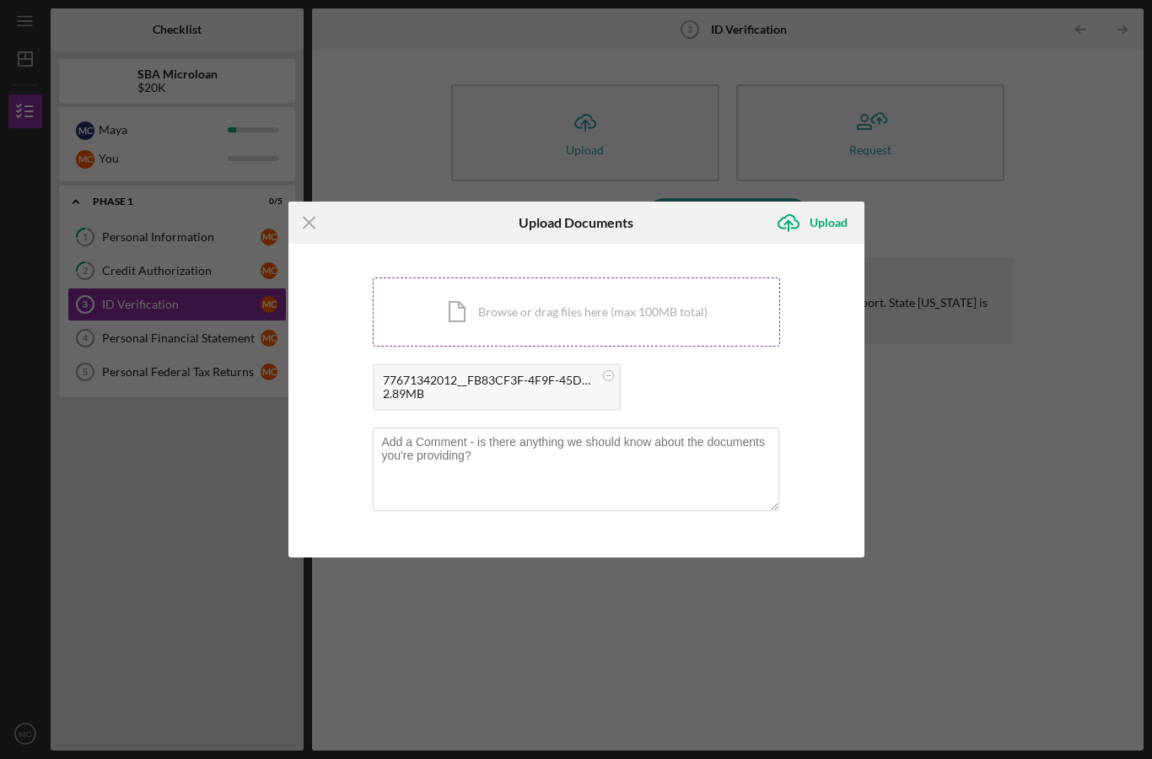
click at [558, 318] on div "Icon/Document Browse or drag files here (max 100MB total) Tap to choose files o…" at bounding box center [576, 311] width 407 height 69
click at [584, 297] on div "Icon/Document Browse or drag files here (max 100MB total) Tap to choose files o…" at bounding box center [576, 311] width 407 height 69
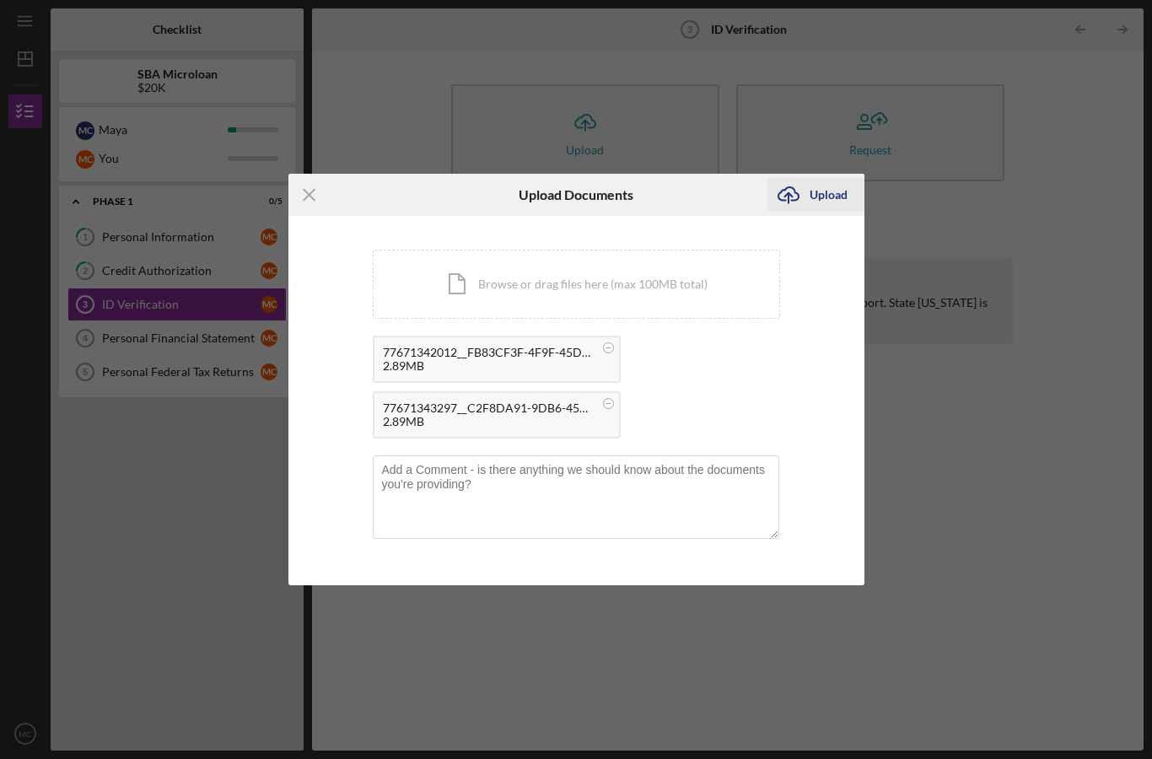
click at [804, 201] on icon "Icon/Upload" at bounding box center [788, 195] width 42 height 42
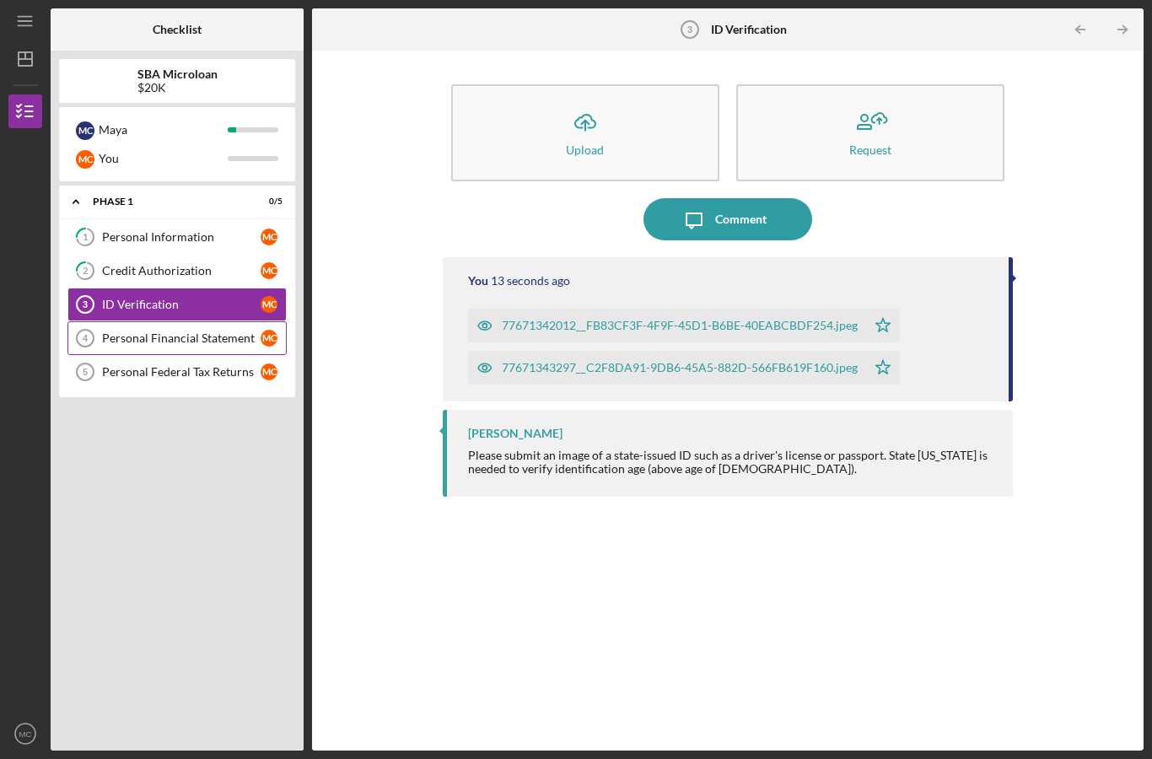
click at [198, 331] on div "Personal Financial Statement" at bounding box center [181, 337] width 159 height 13
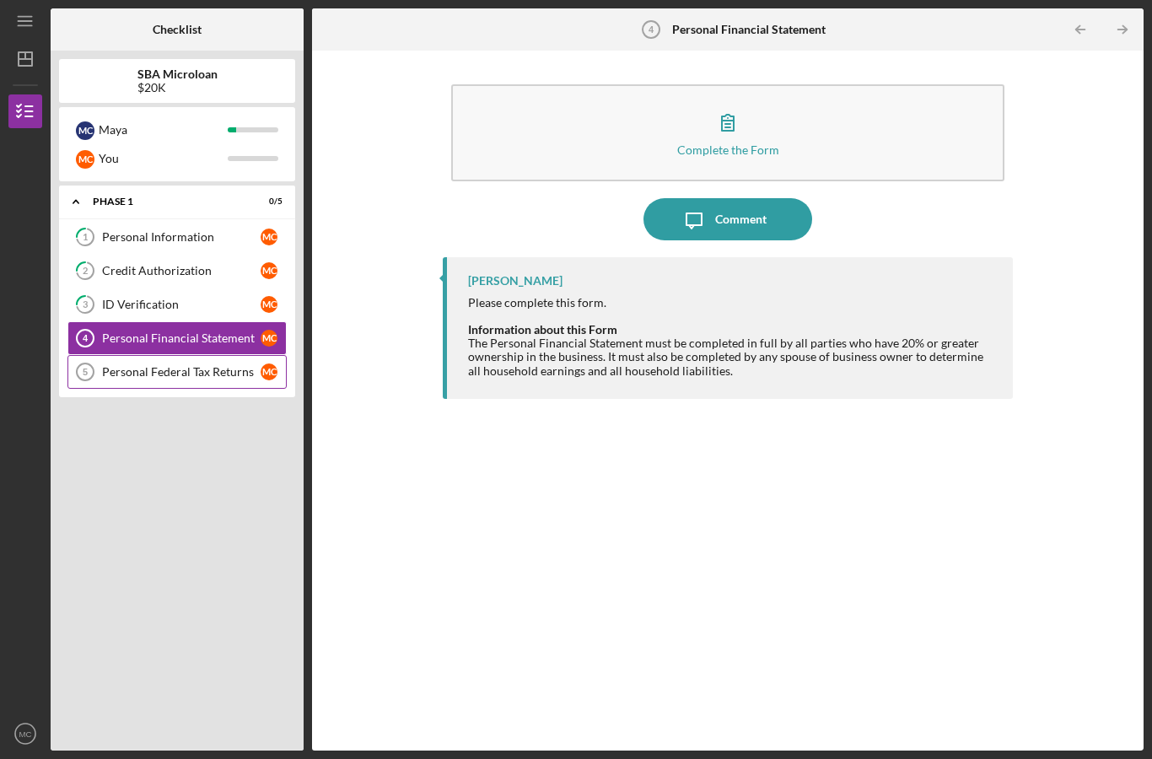
click at [212, 365] on div "Personal Federal Tax Returns" at bounding box center [181, 371] width 159 height 13
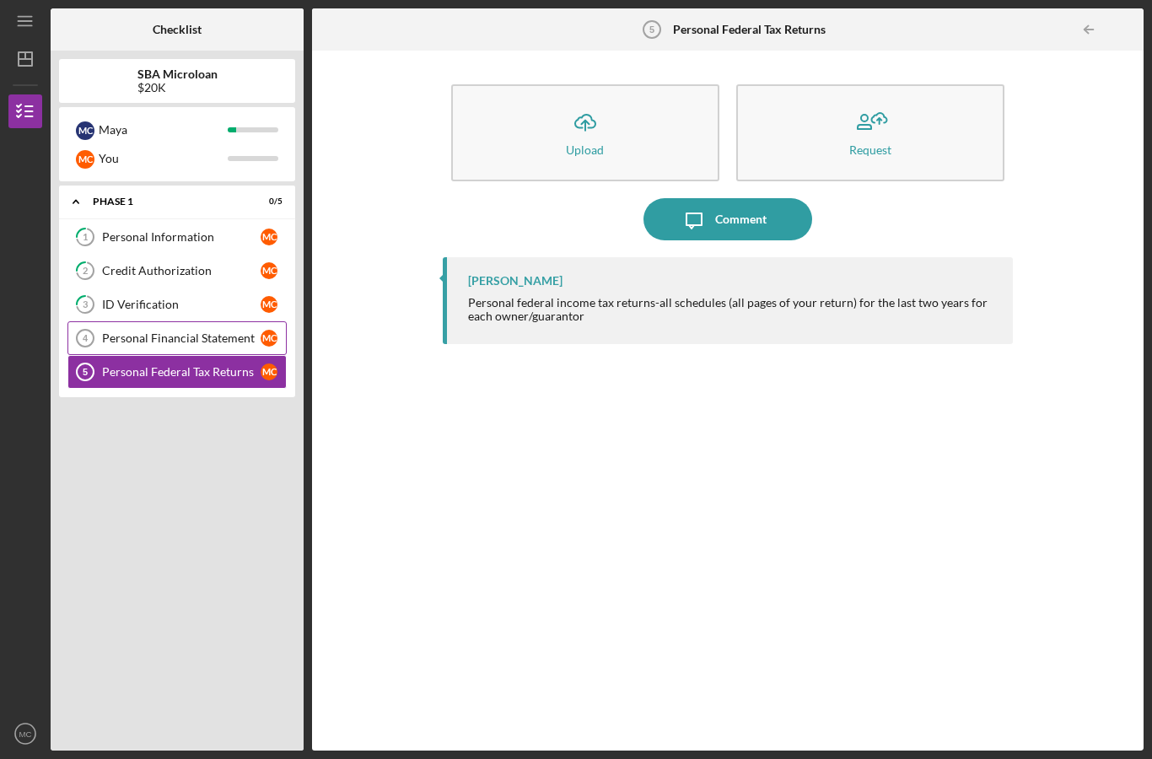
click at [187, 331] on div "Personal Financial Statement" at bounding box center [181, 337] width 159 height 13
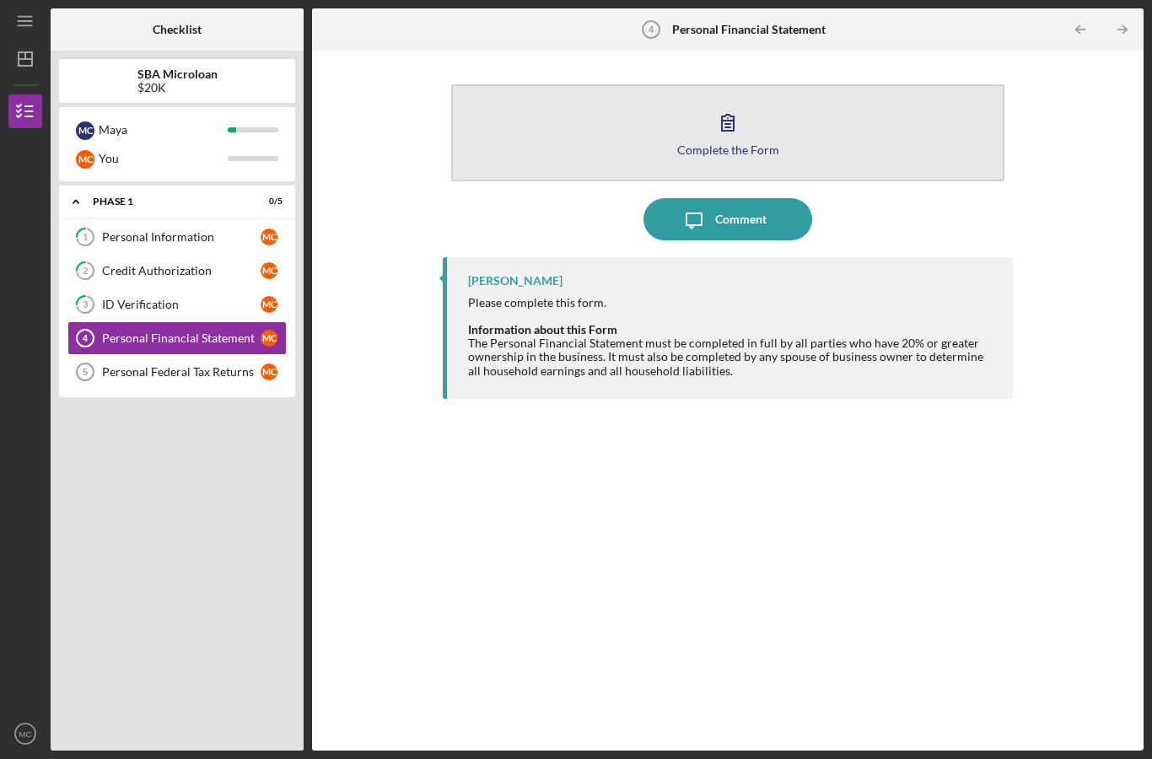
click at [657, 84] on button "Complete the Form Form" at bounding box center [727, 132] width 553 height 97
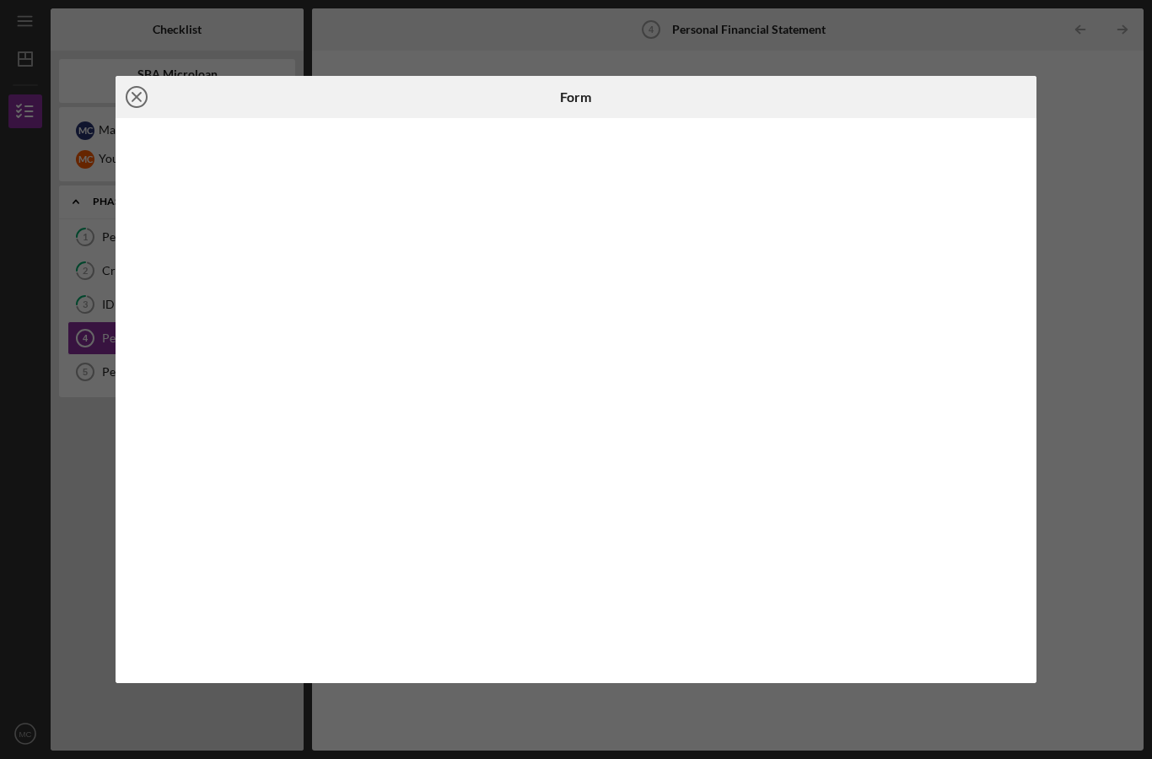
click at [137, 100] on icon "Icon/Close" at bounding box center [137, 97] width 42 height 42
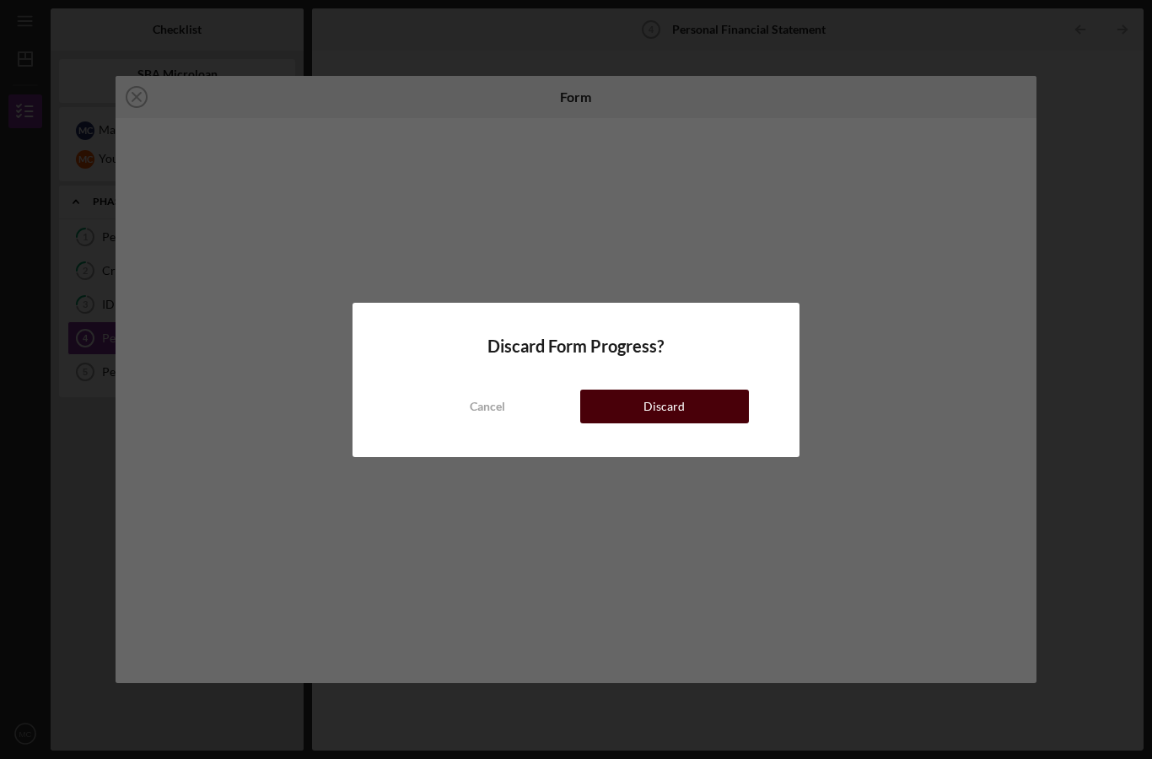
click at [690, 404] on button "Discard" at bounding box center [664, 407] width 169 height 34
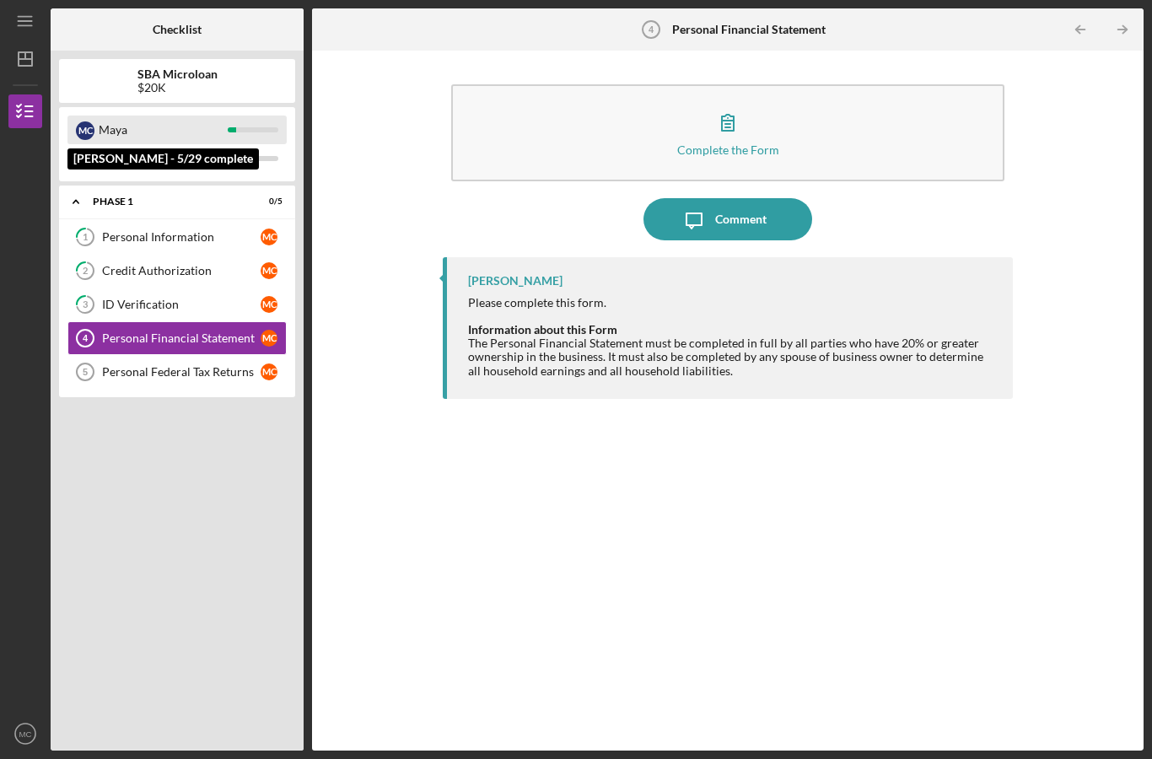
click at [176, 116] on div "Maya" at bounding box center [163, 130] width 129 height 29
